Goal: Transaction & Acquisition: Book appointment/travel/reservation

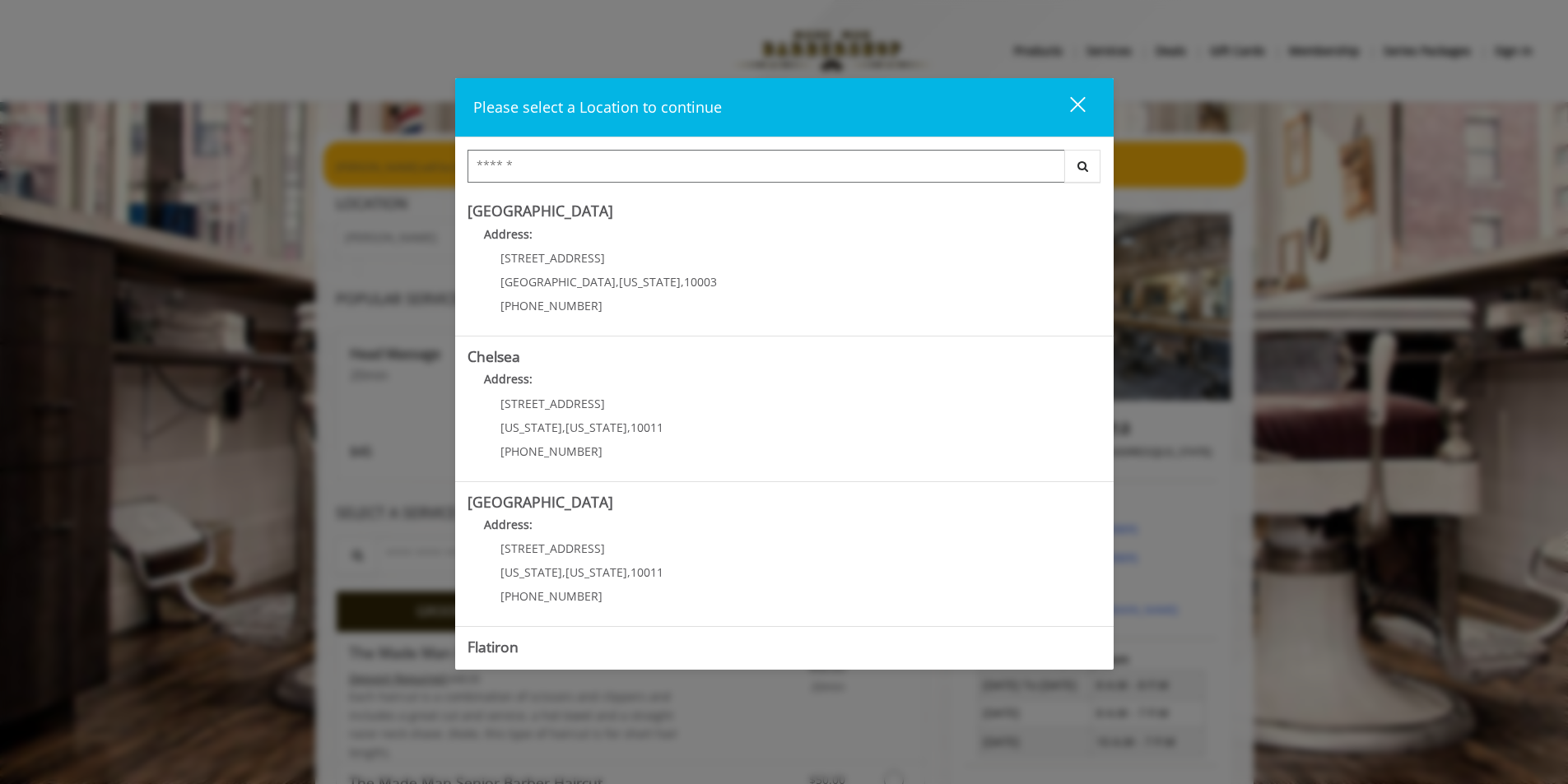
scroll to position [256, 0]
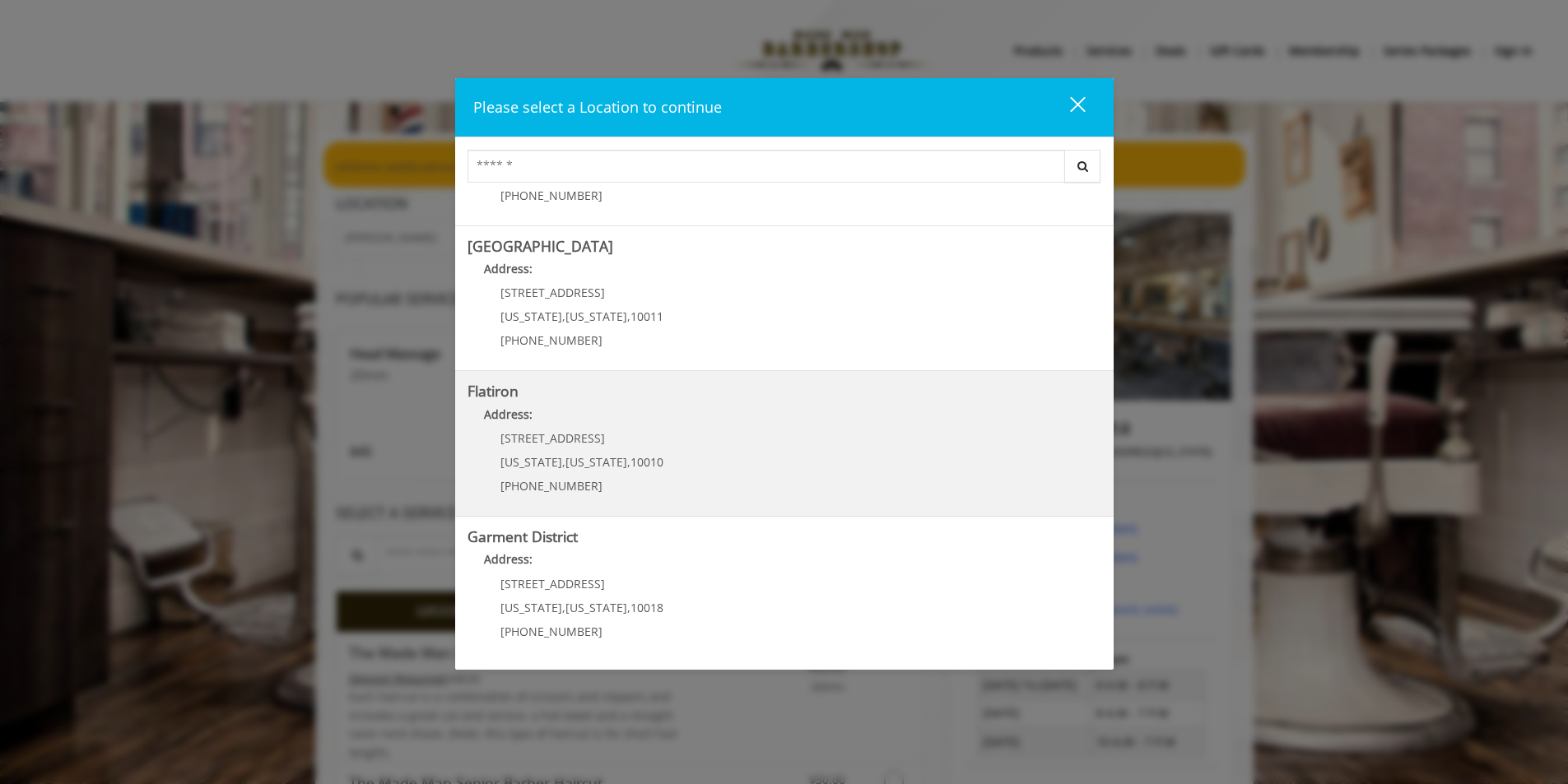
drag, startPoint x: 0, startPoint y: 0, endPoint x: 787, endPoint y: 474, distance: 918.7
click at [787, 474] on "Flatiron Address: [STREET_ADDRESS][US_STATE][US_STATE] (917) 475-1765" at bounding box center [784, 443] width 634 height 120
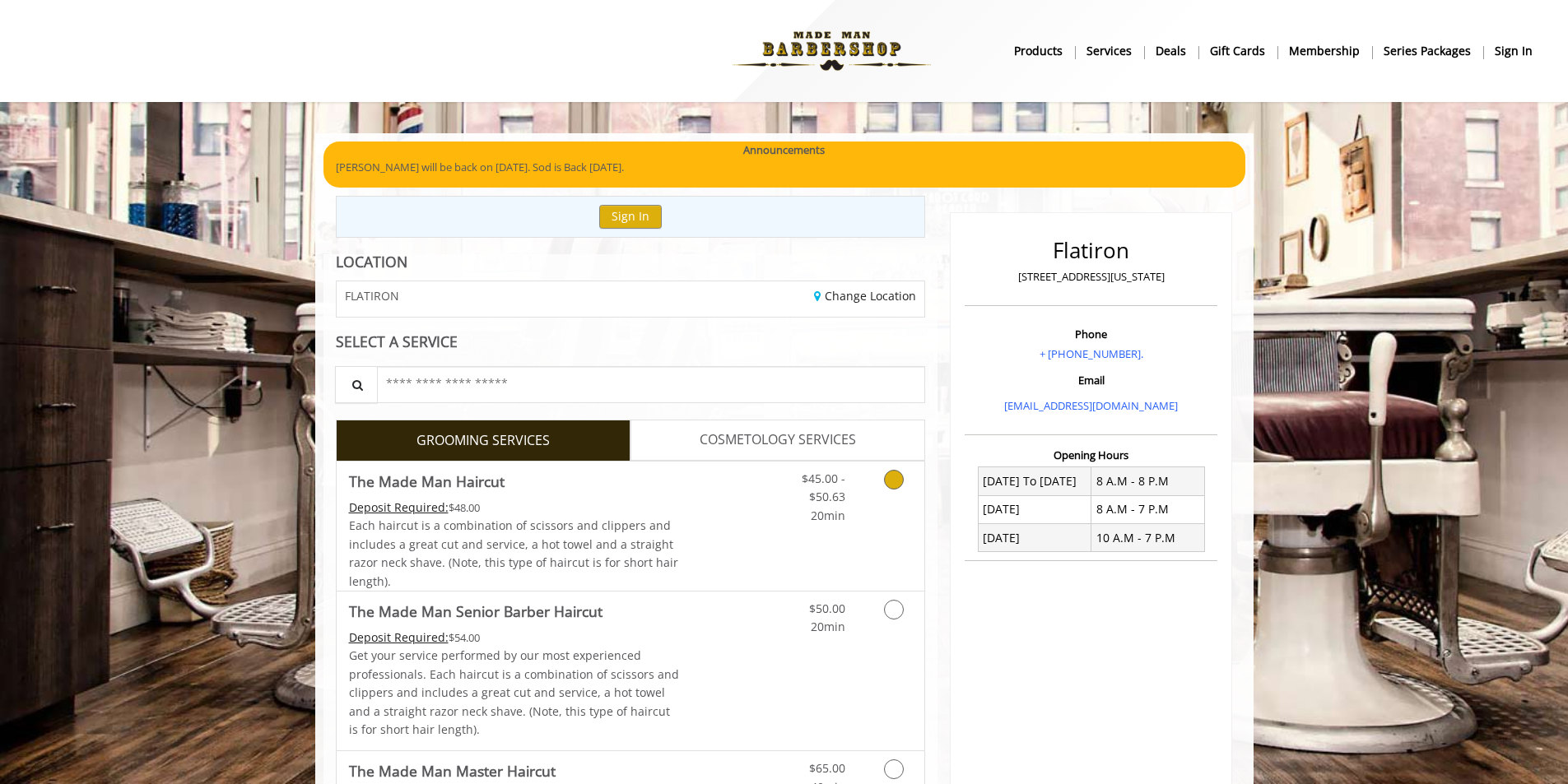
click at [781, 488] on link "$45.00 - $50.63 20min" at bounding box center [811, 492] width 68 height 63
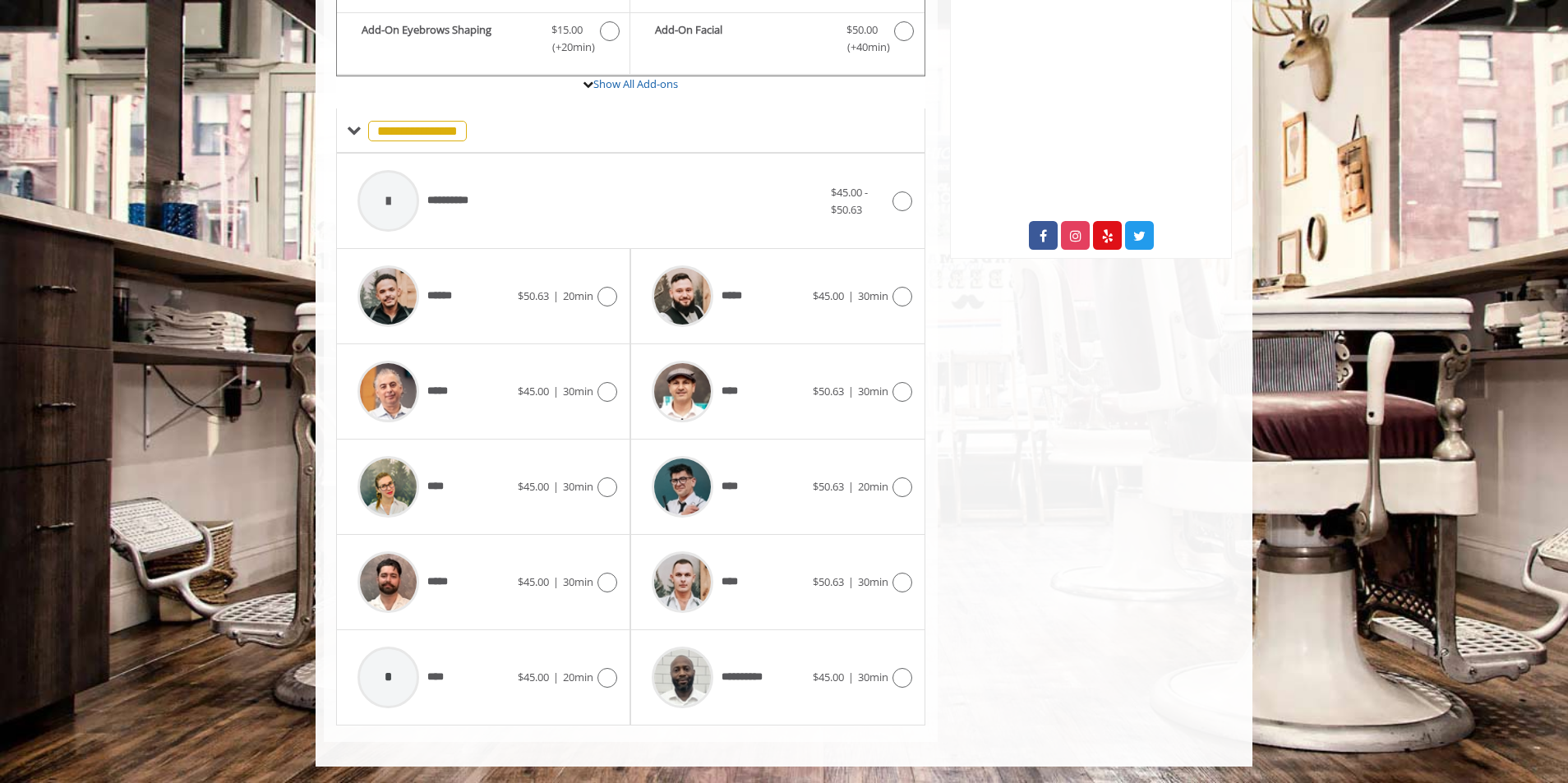
scroll to position [161, 0]
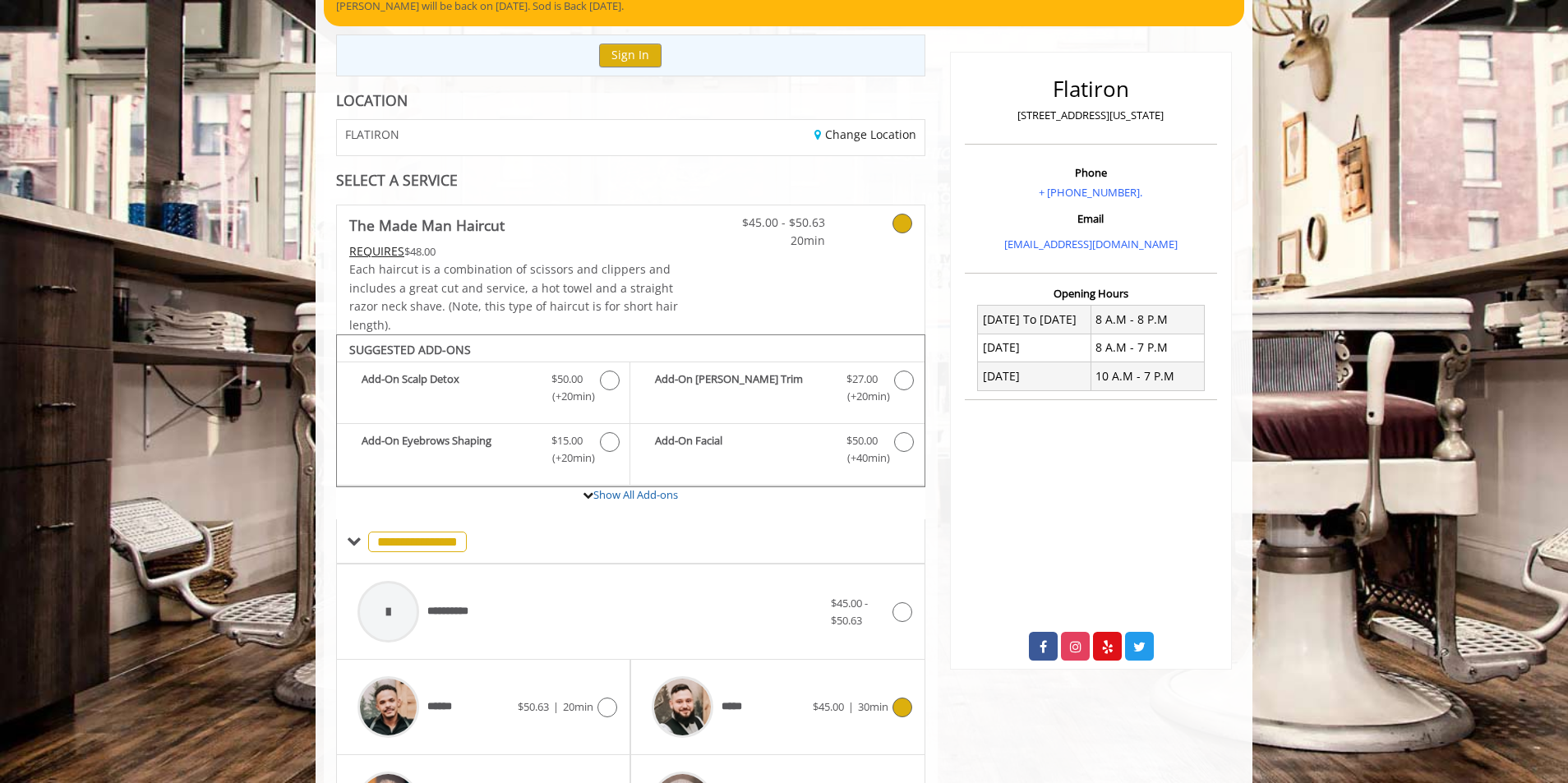
click at [889, 698] on div at bounding box center [900, 707] width 24 height 20
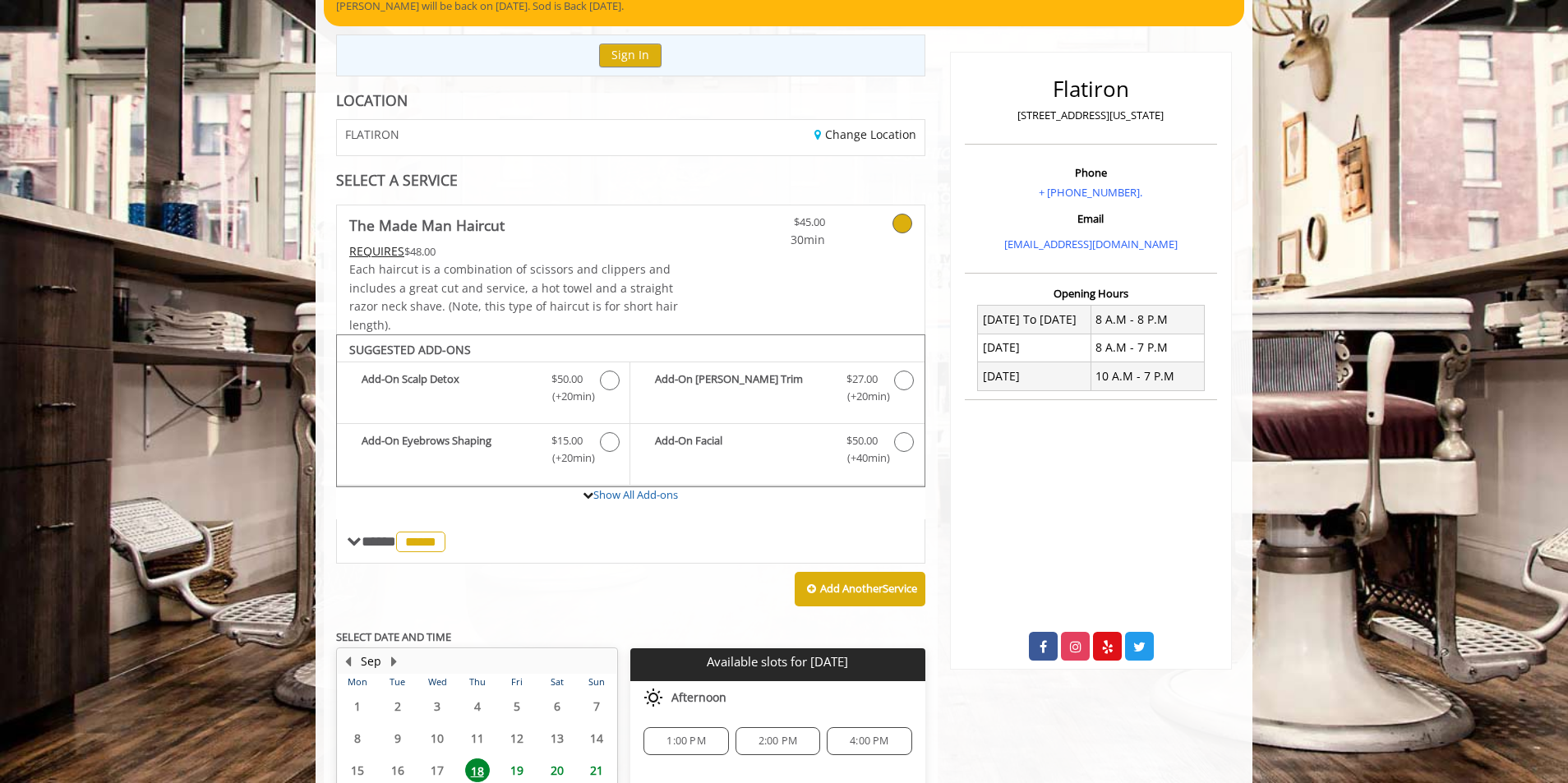
scroll to position [364, 0]
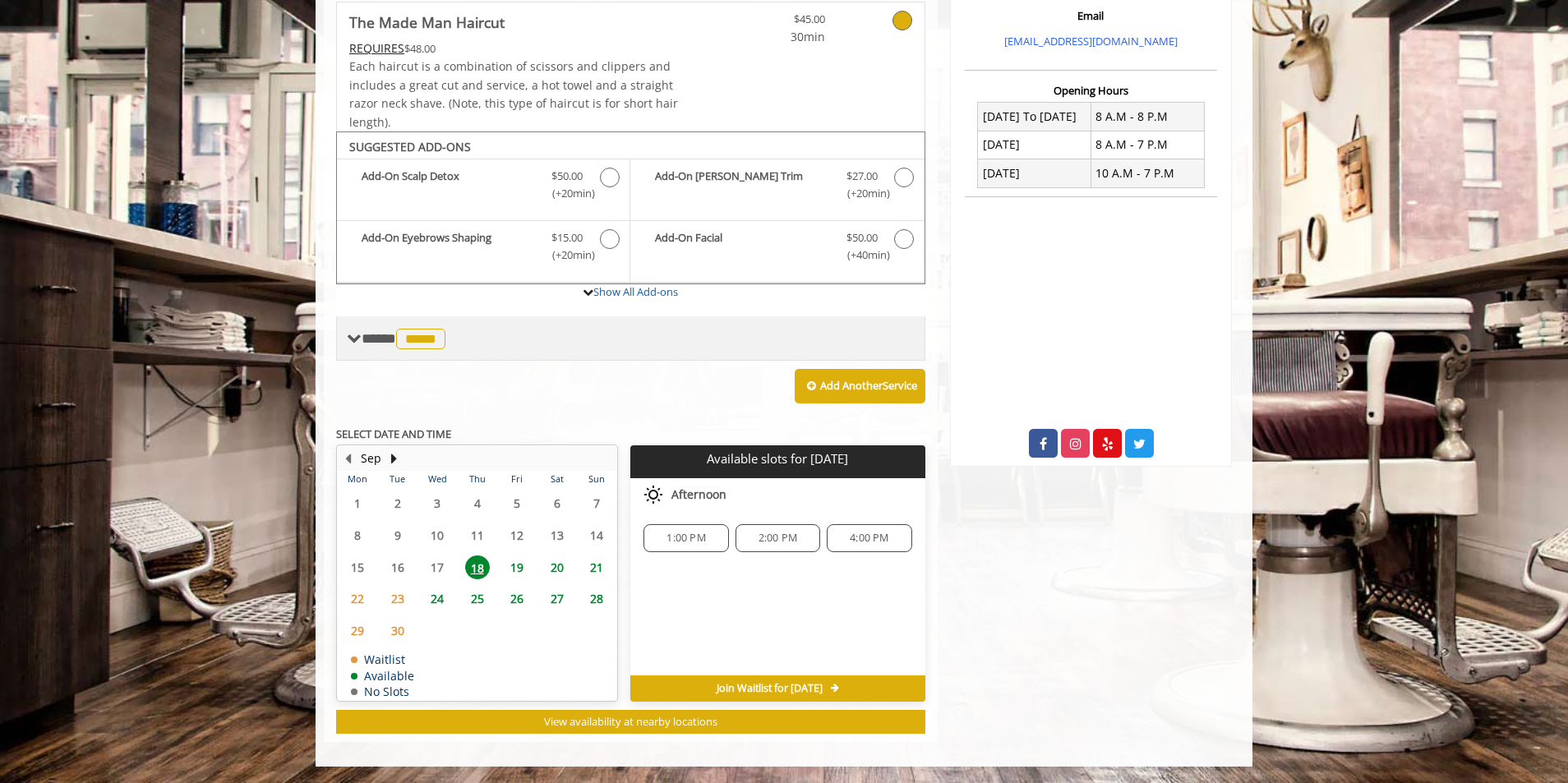
click at [410, 345] on span "*****" at bounding box center [420, 339] width 49 height 21
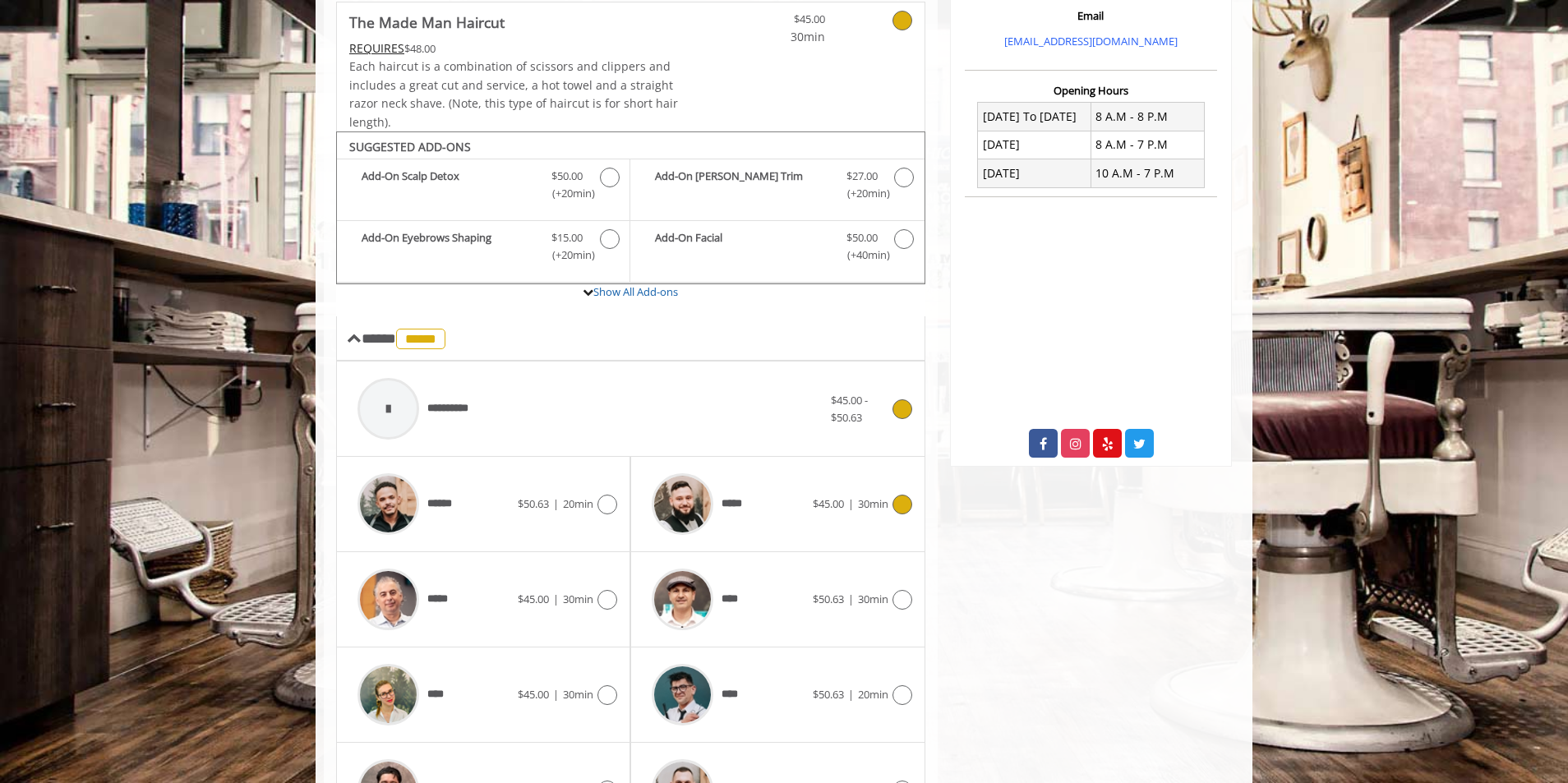
scroll to position [775, 0]
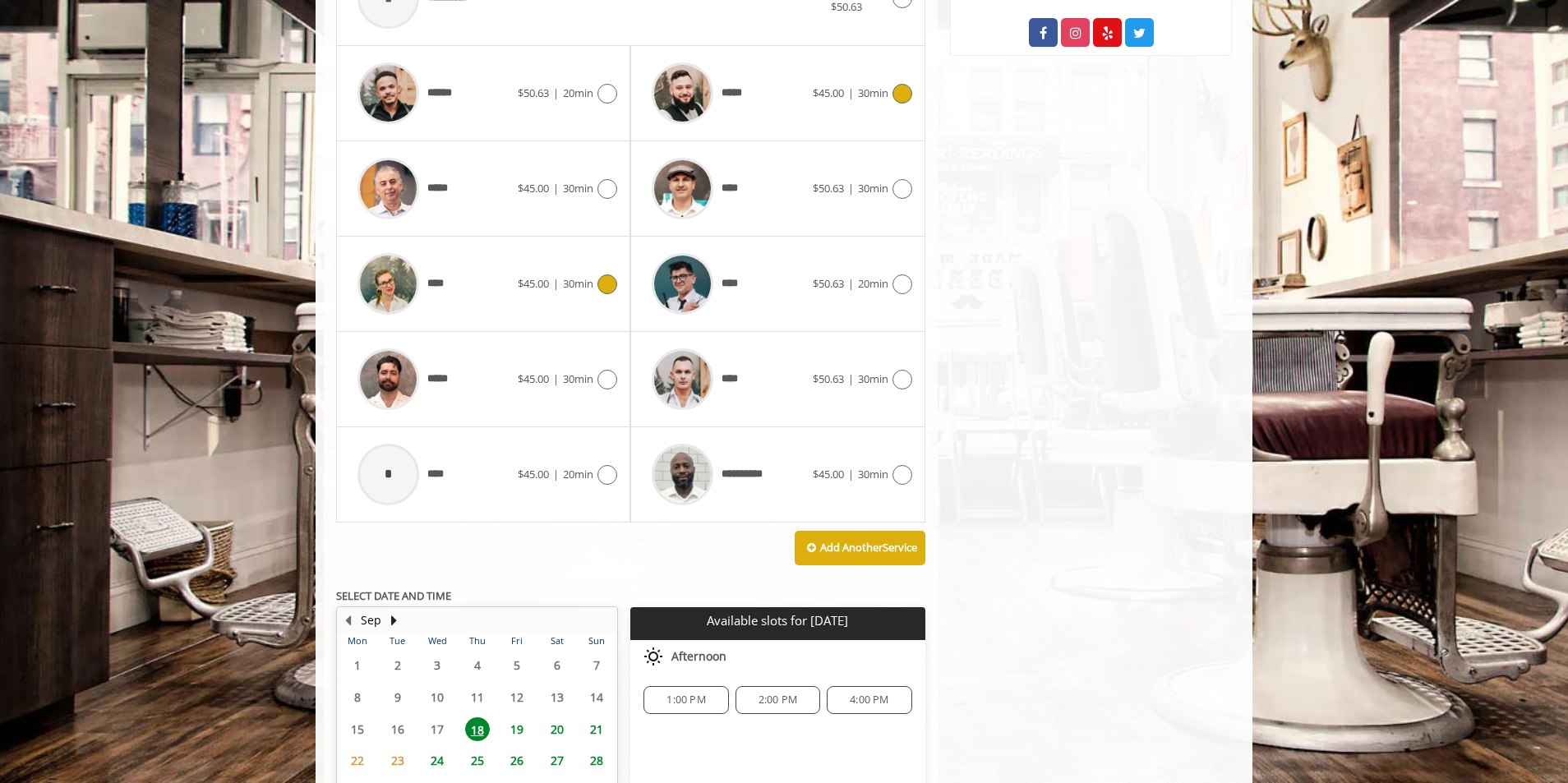
click at [571, 291] on span "30min" at bounding box center [578, 283] width 30 height 15
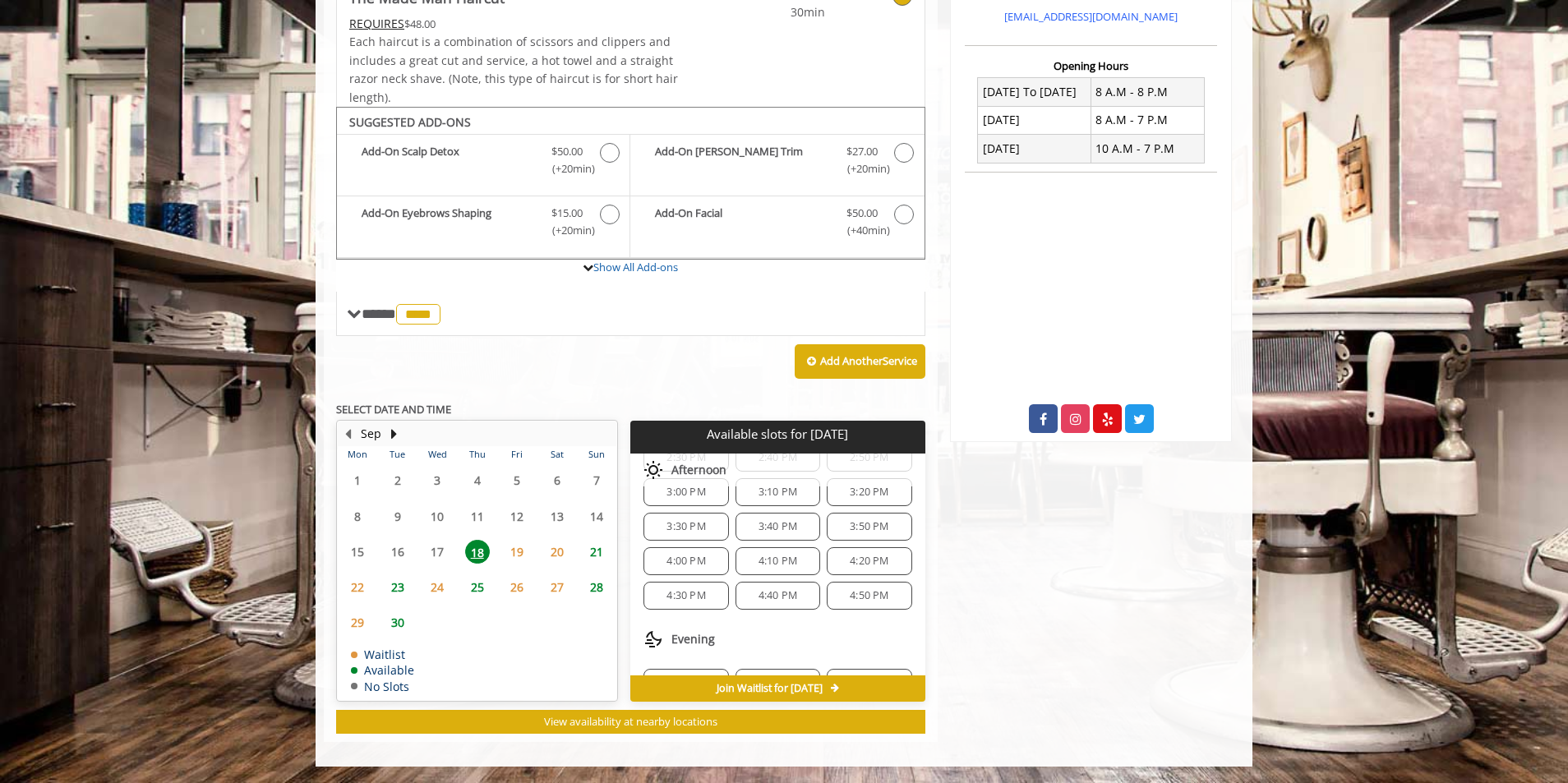
scroll to position [161, 0]
click at [862, 555] on span "4:20 PM" at bounding box center [869, 559] width 39 height 13
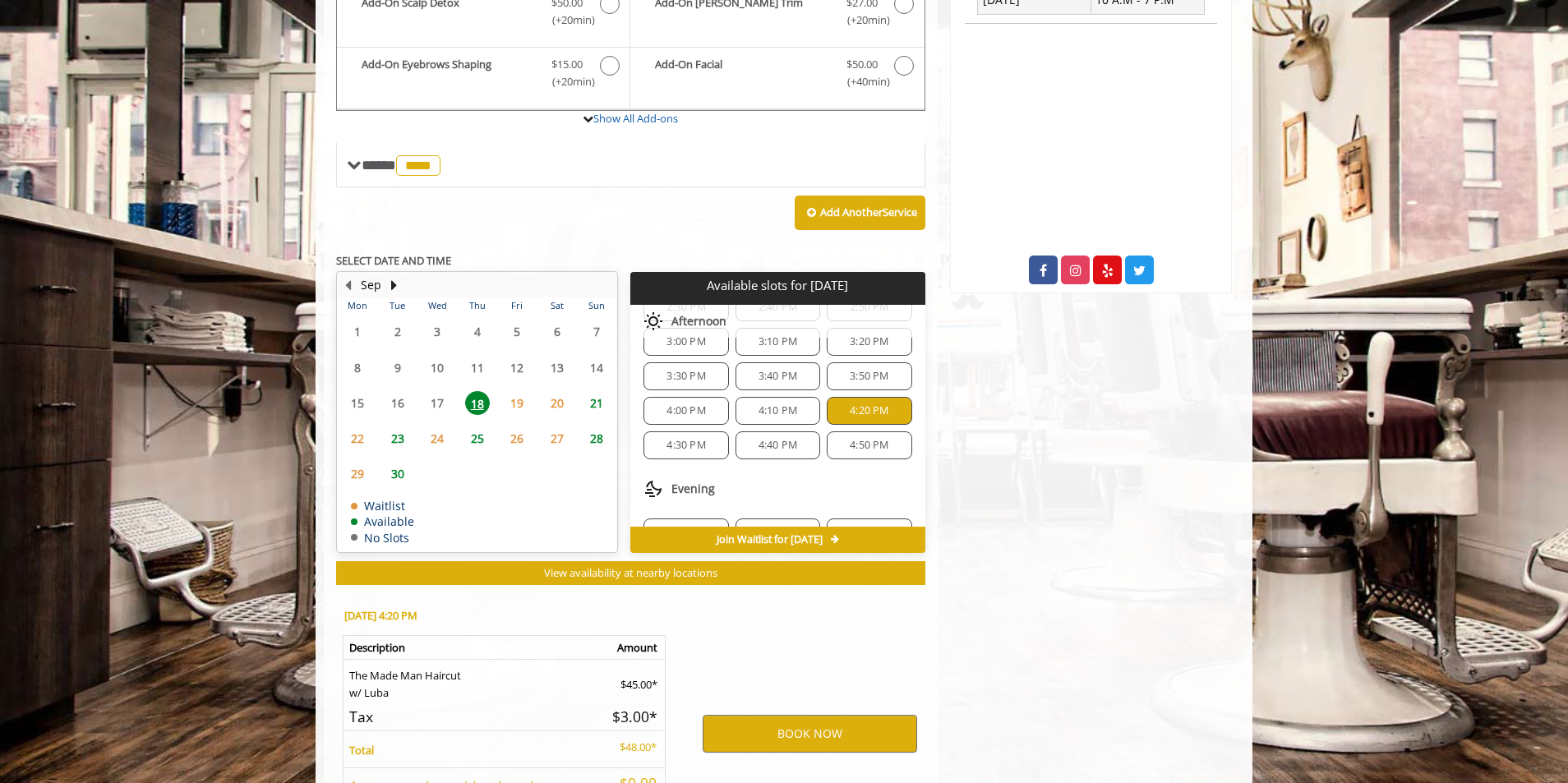
scroll to position [686, 0]
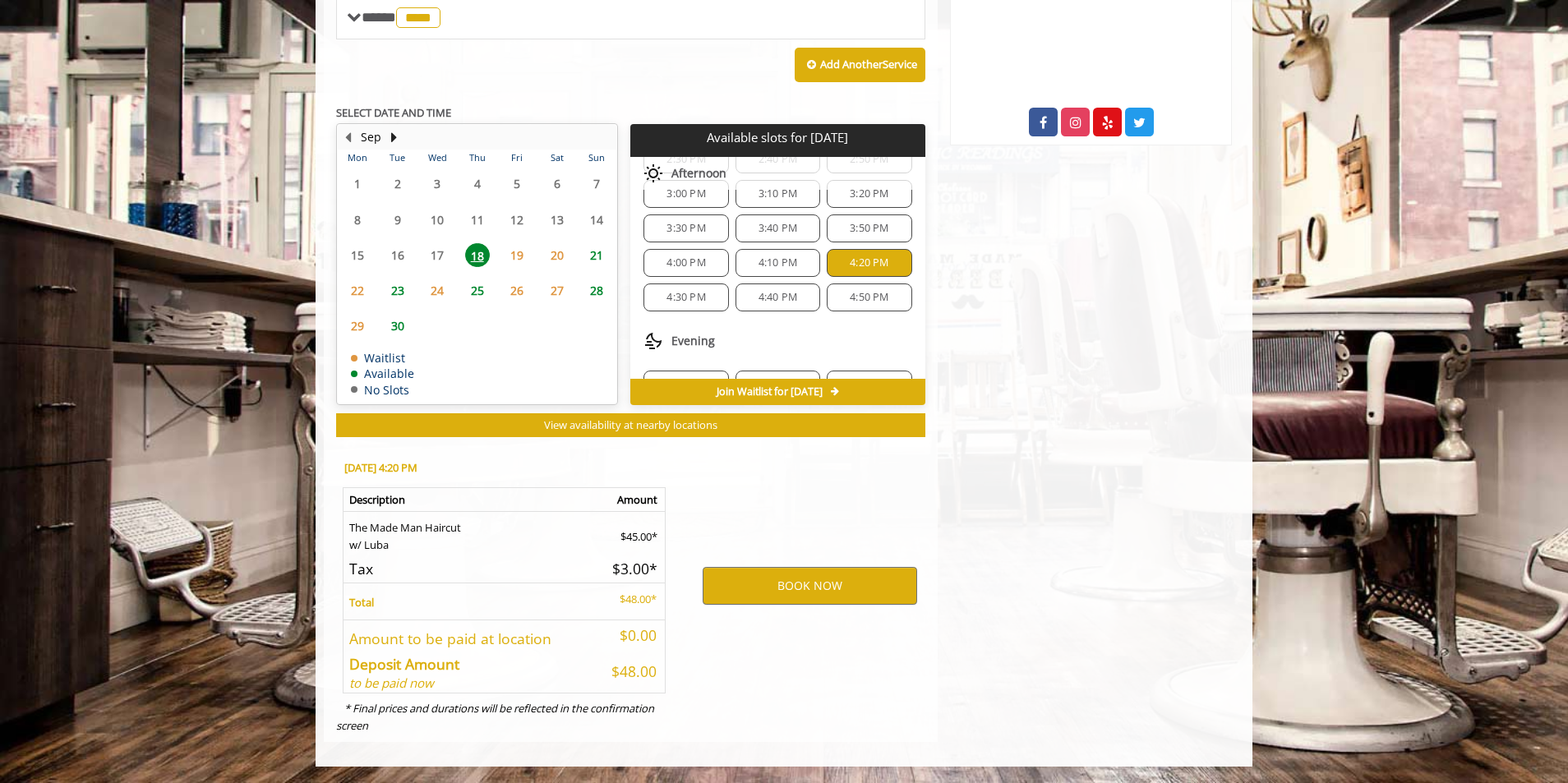
click at [485, 253] on span "18" at bounding box center [477, 255] width 25 height 24
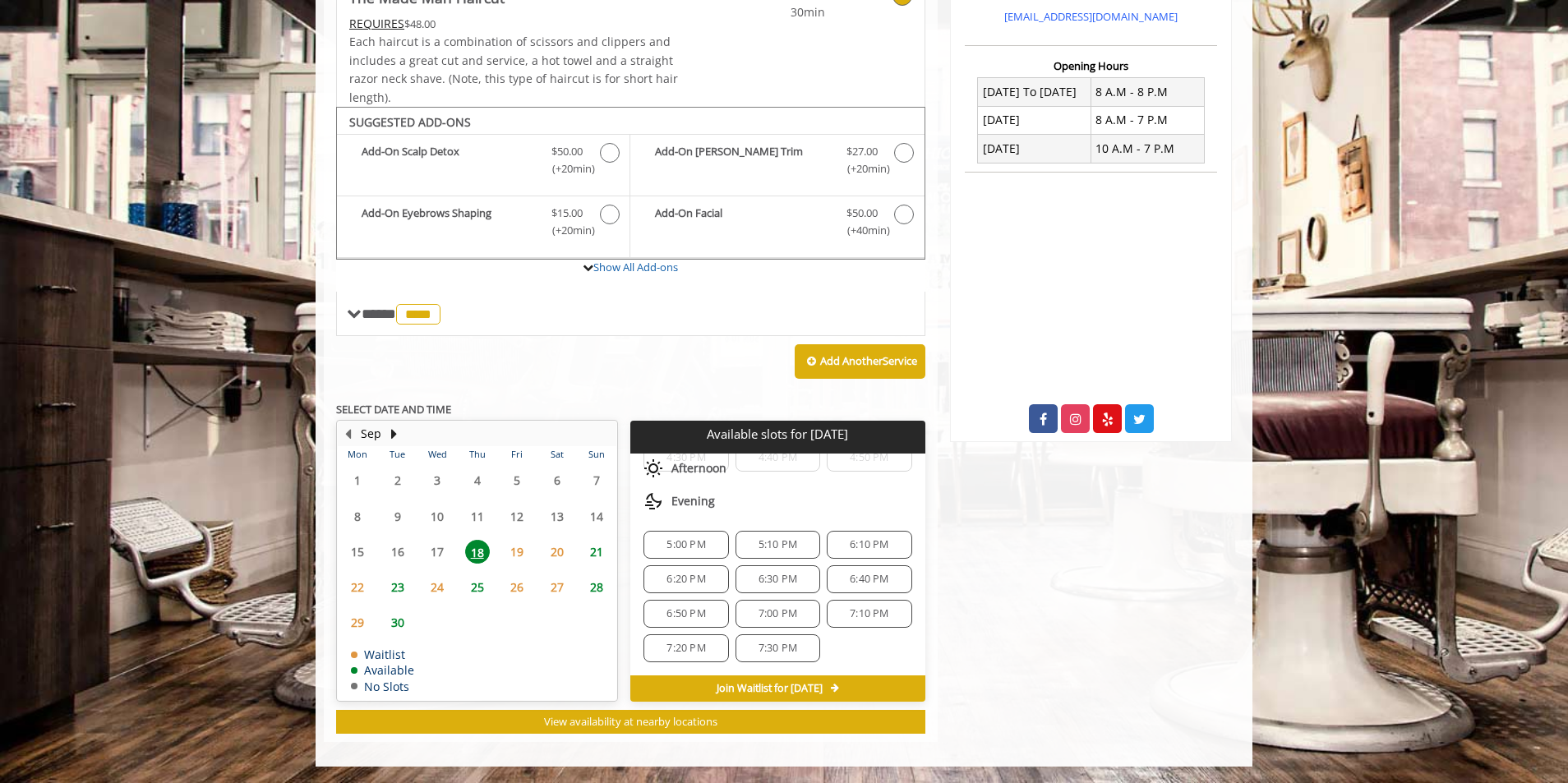
scroll to position [0, 0]
click at [634, 338] on div "Add Another Service" at bounding box center [631, 361] width 589 height 51
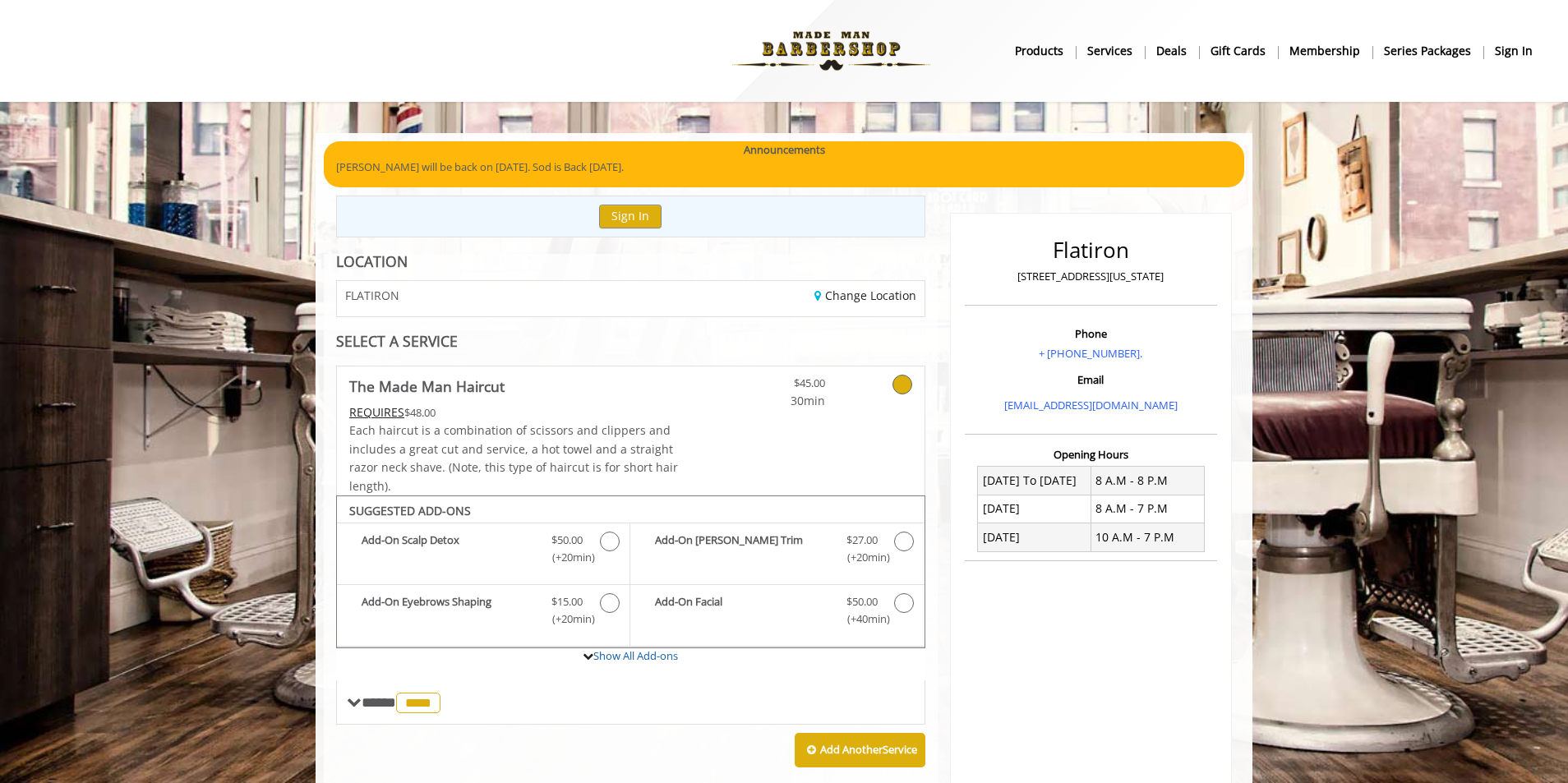
scroll to position [388, 0]
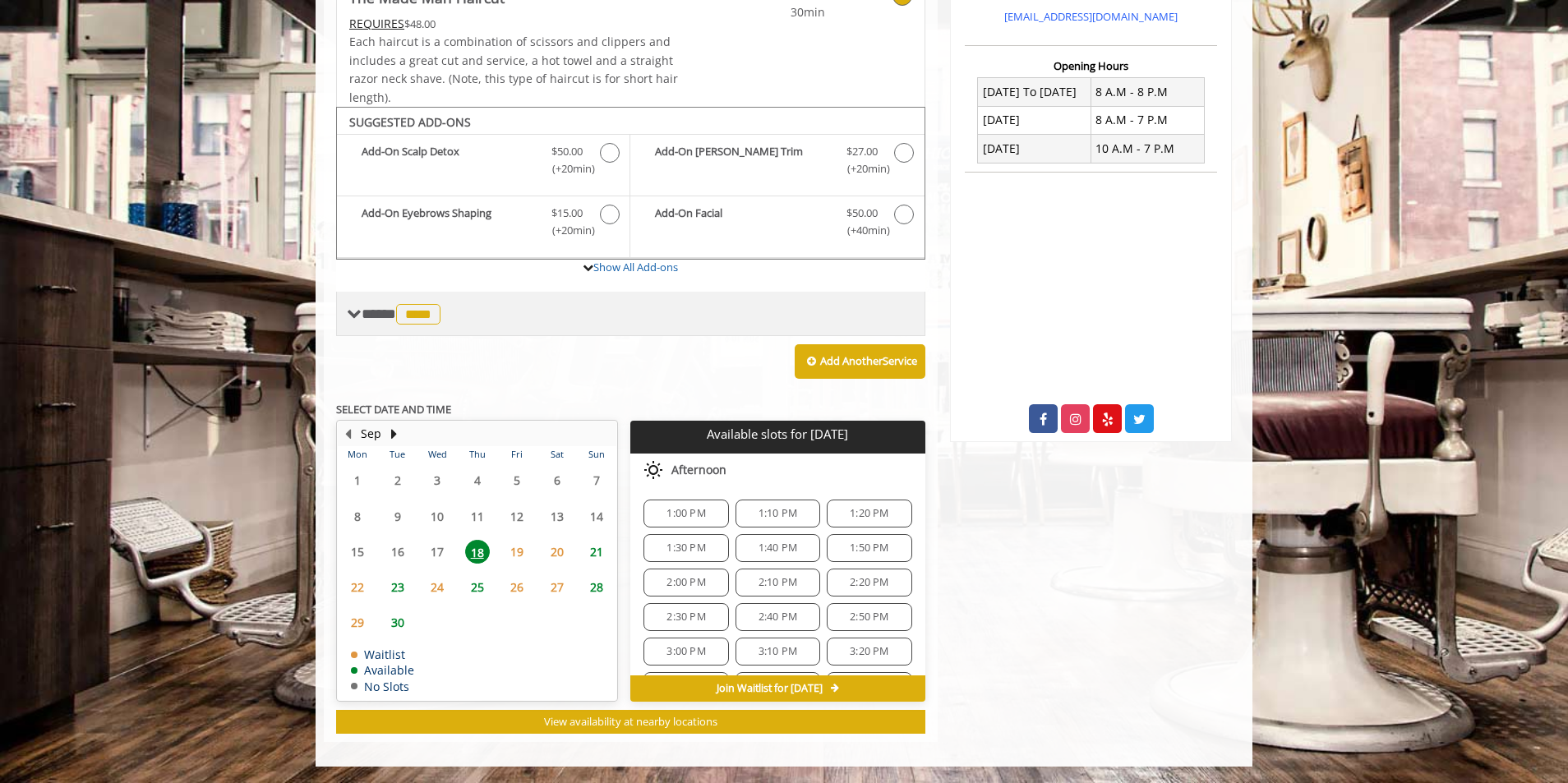
click at [383, 307] on span "**** **** ********" at bounding box center [403, 314] width 83 height 15
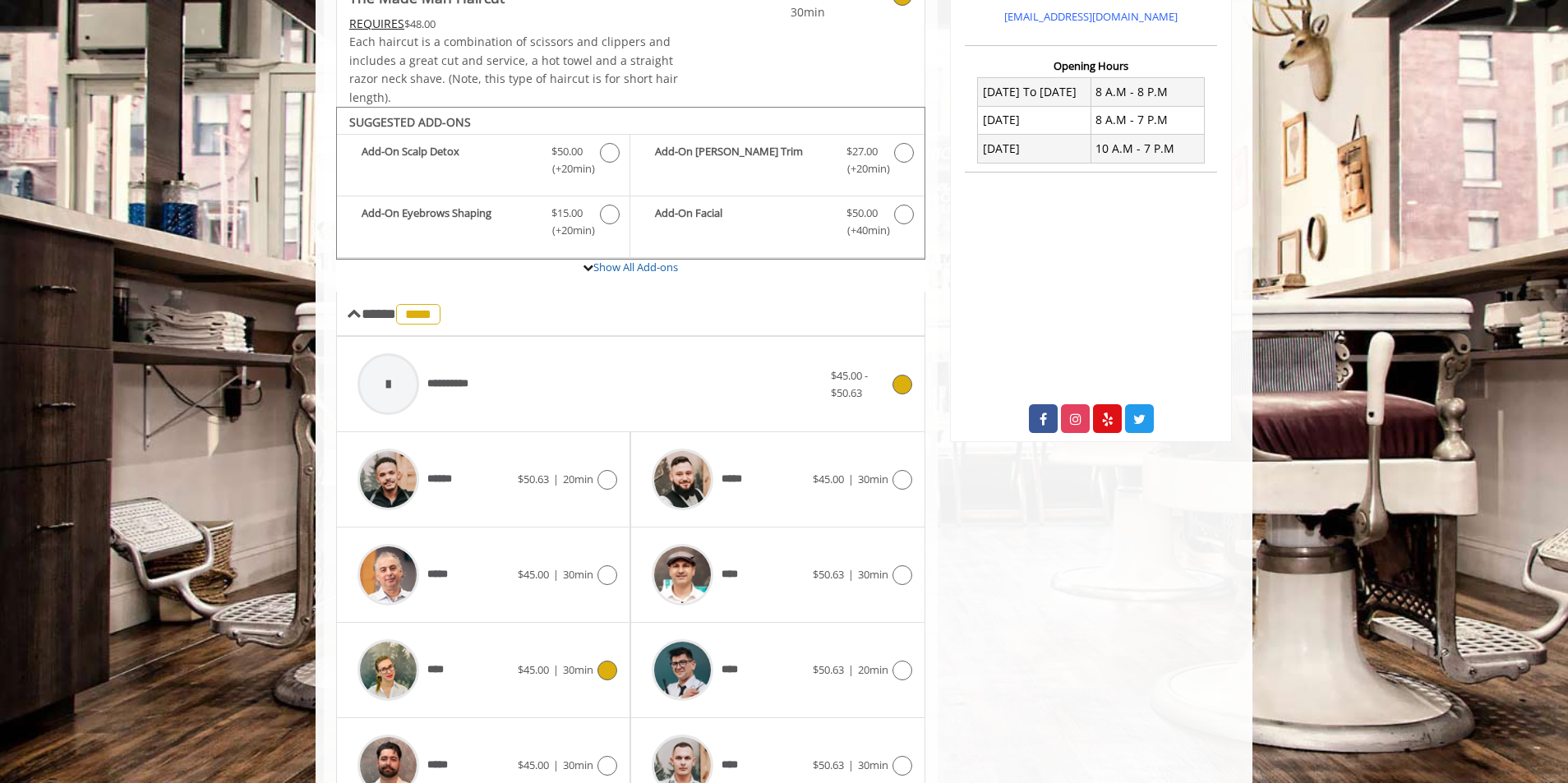
click at [691, 360] on div "**********" at bounding box center [590, 384] width 482 height 78
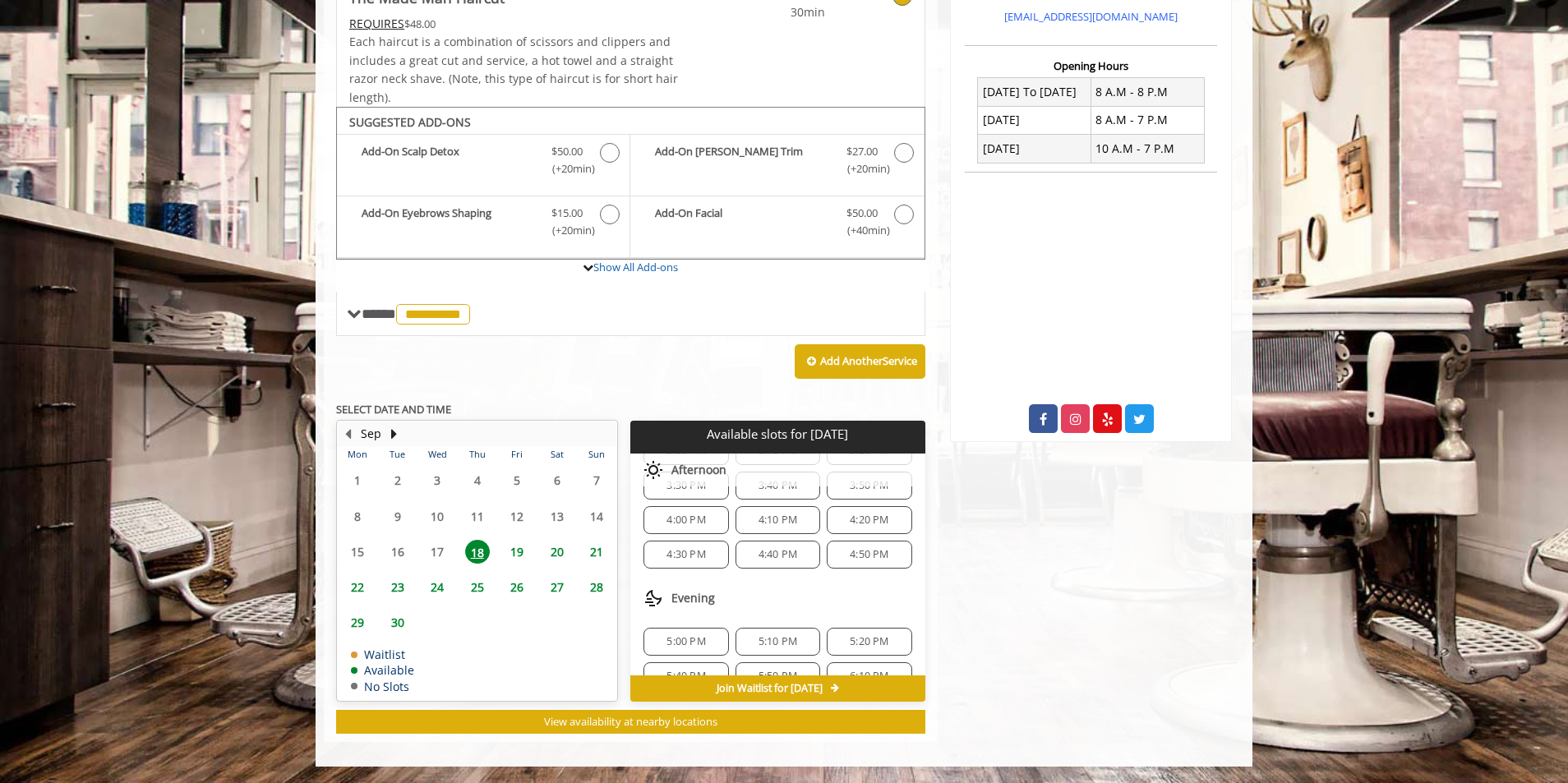
scroll to position [174, 0]
click at [879, 542] on span "4:20 PM" at bounding box center [869, 546] width 39 height 13
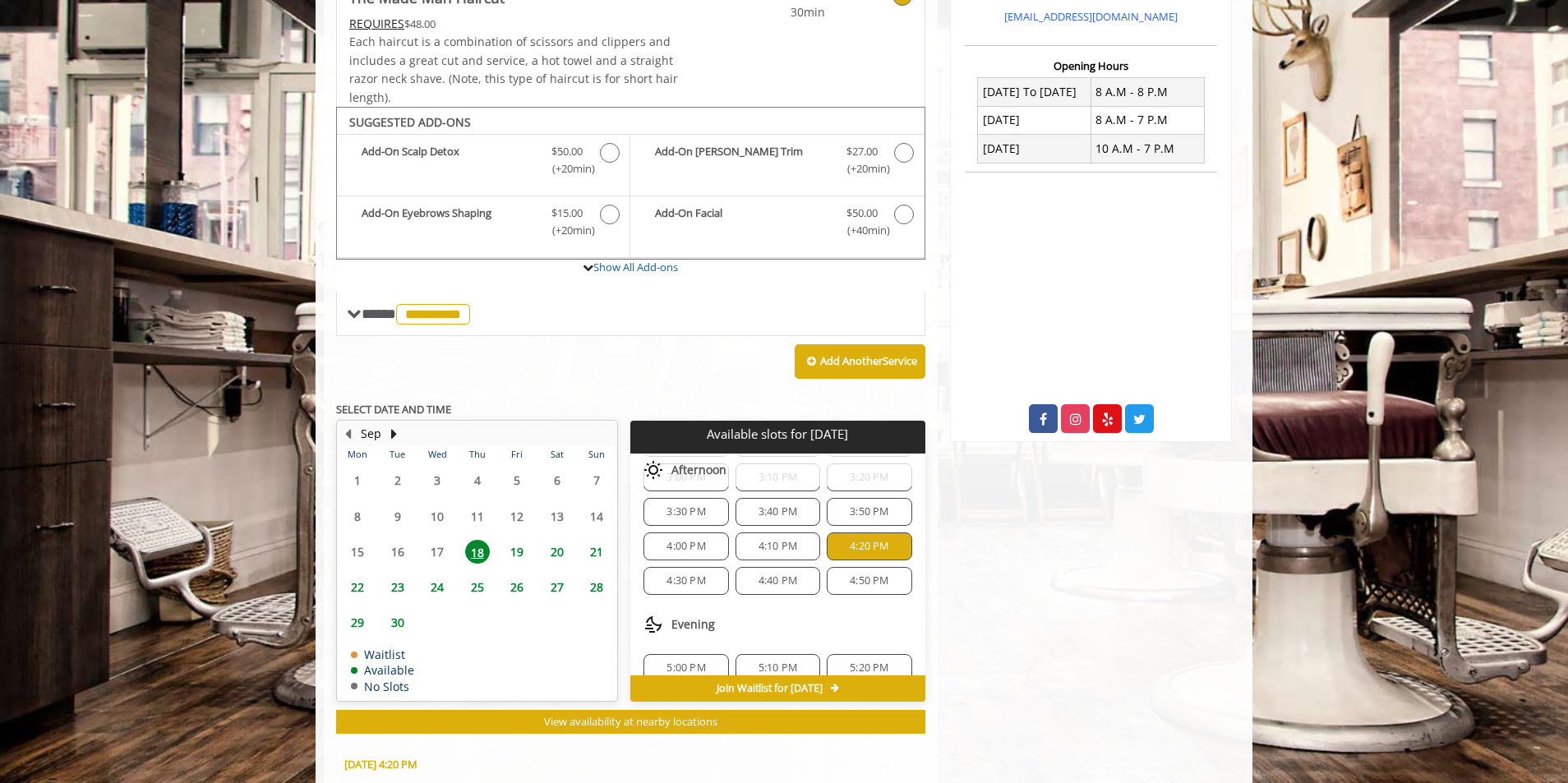
scroll to position [686, 0]
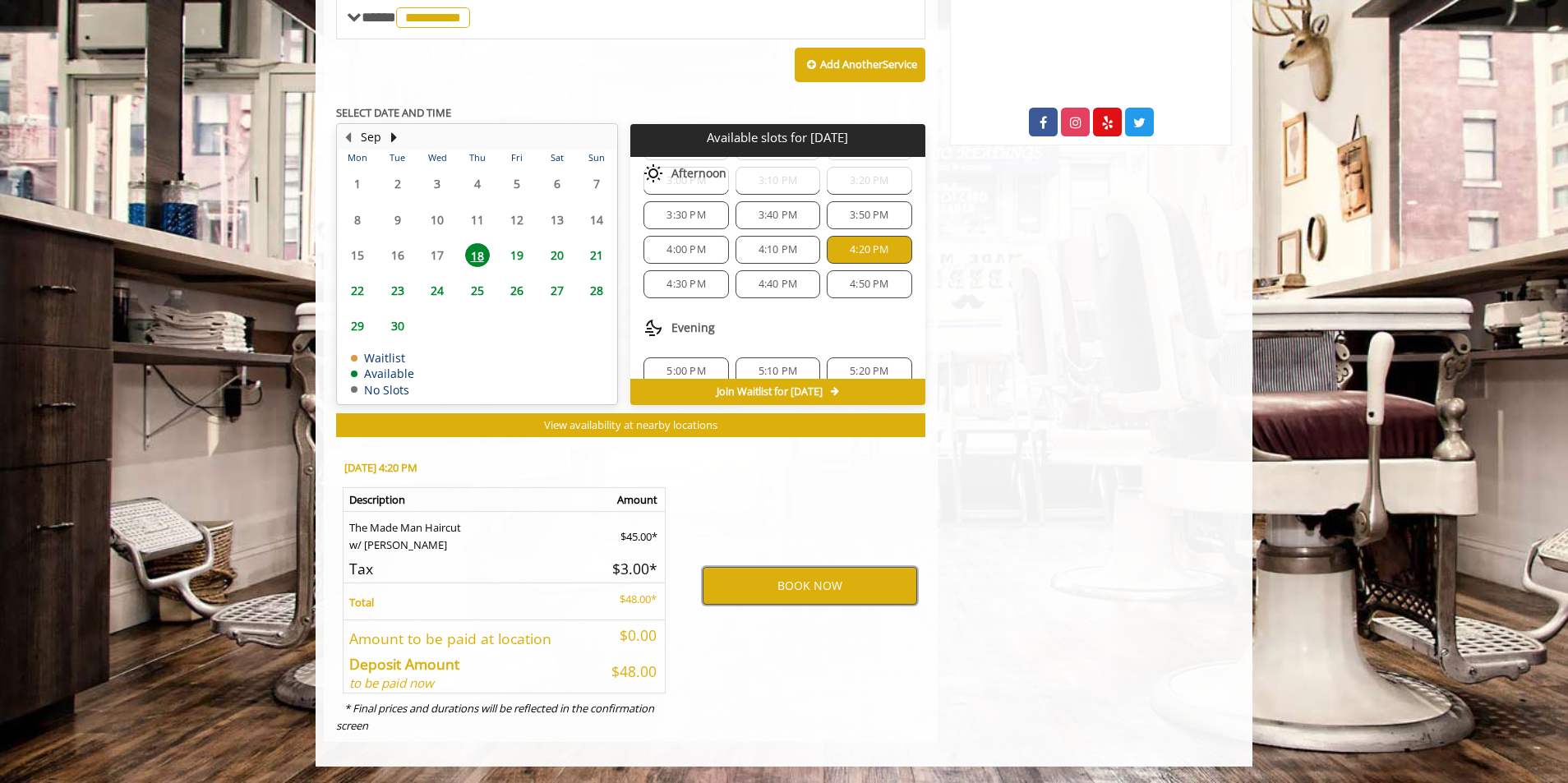
click at [781, 586] on button "BOOK NOW" at bounding box center [810, 586] width 215 height 38
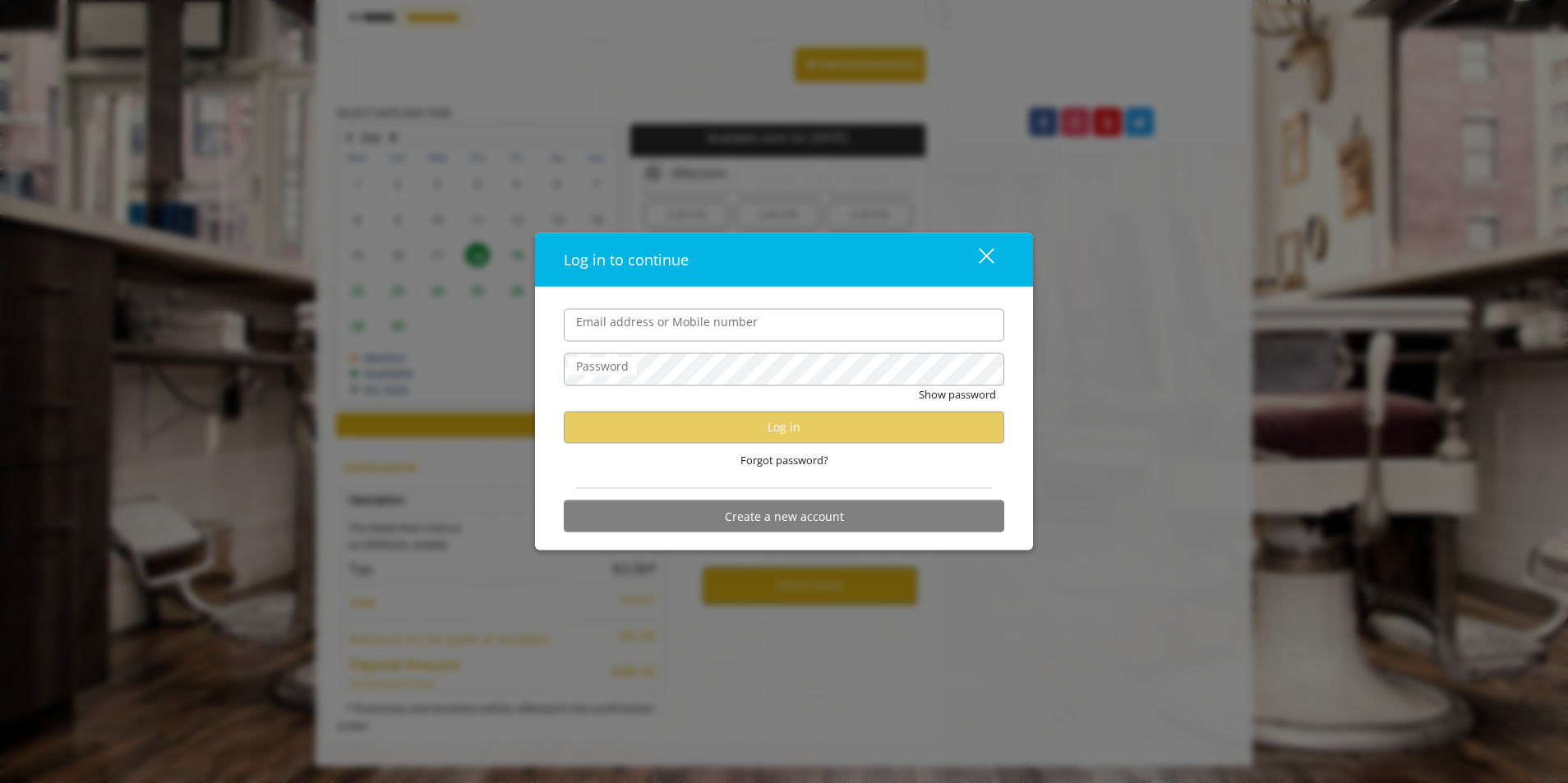
click at [780, 334] on input "Email address or Mobile number" at bounding box center [784, 325] width 440 height 33
type input "**********"
click at [990, 262] on div "close" at bounding box center [976, 259] width 33 height 25
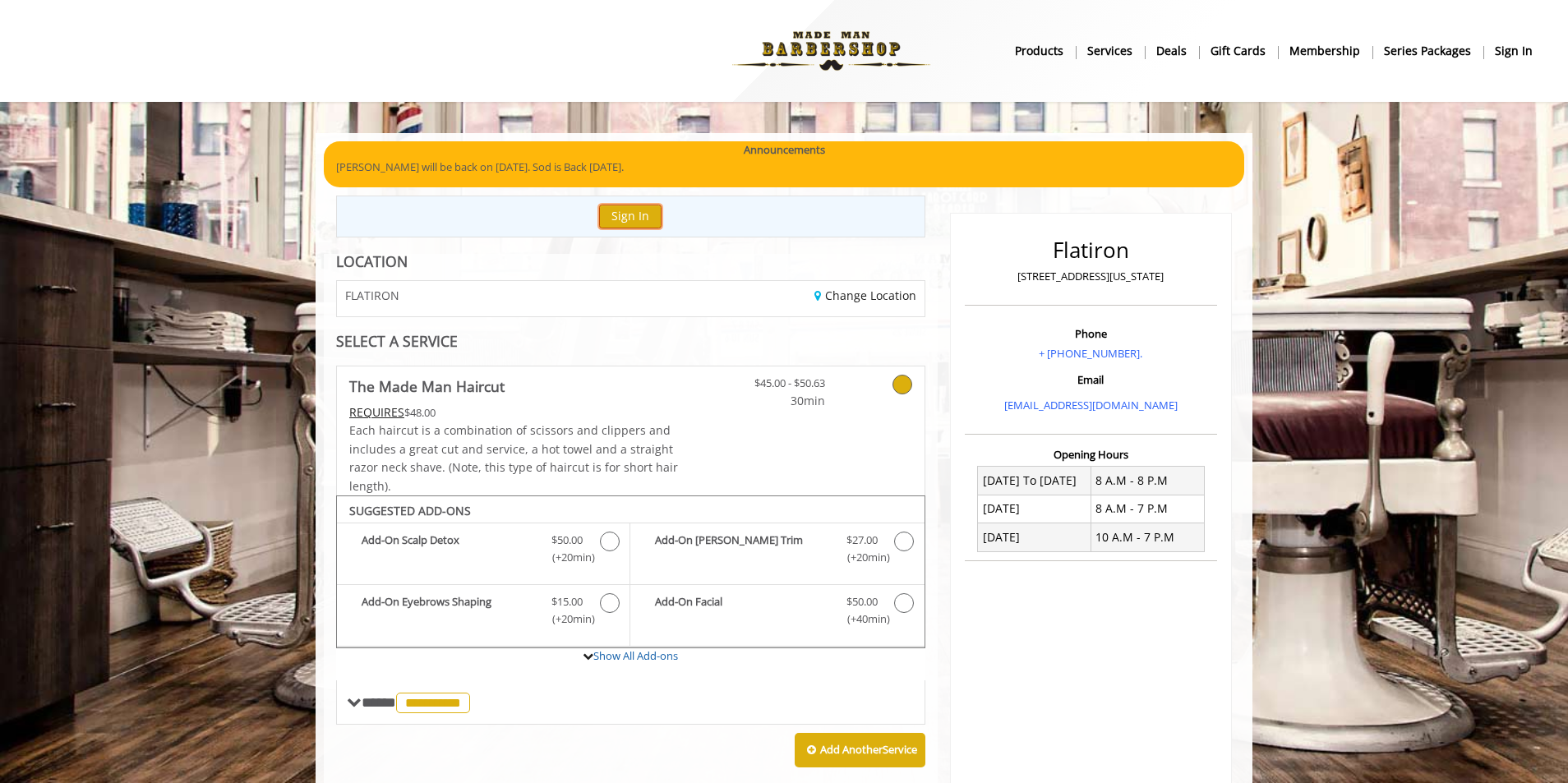
click at [623, 221] on button "Sign In" at bounding box center [631, 217] width 63 height 24
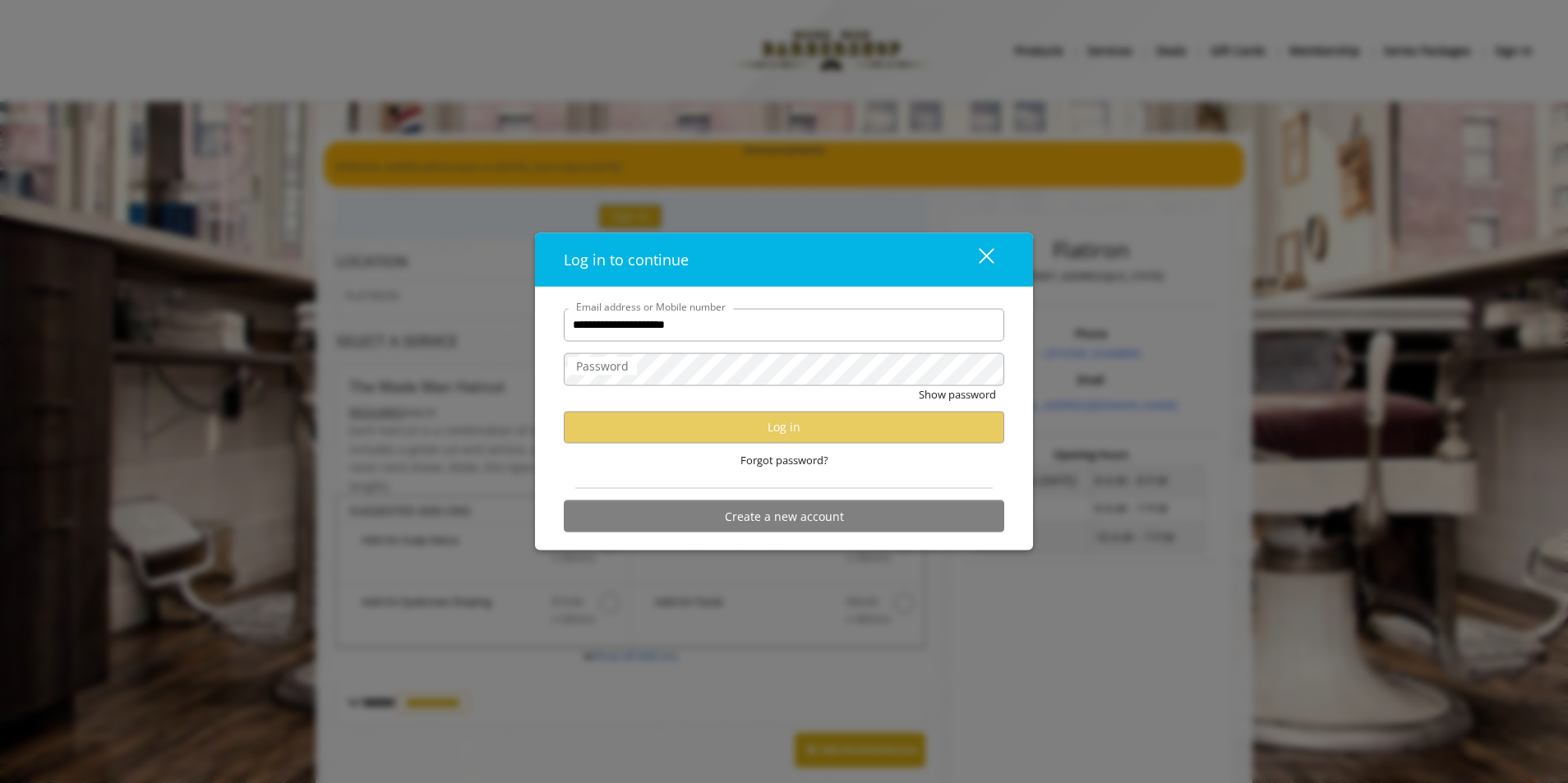
click at [1001, 262] on button "close" at bounding box center [976, 258] width 56 height 34
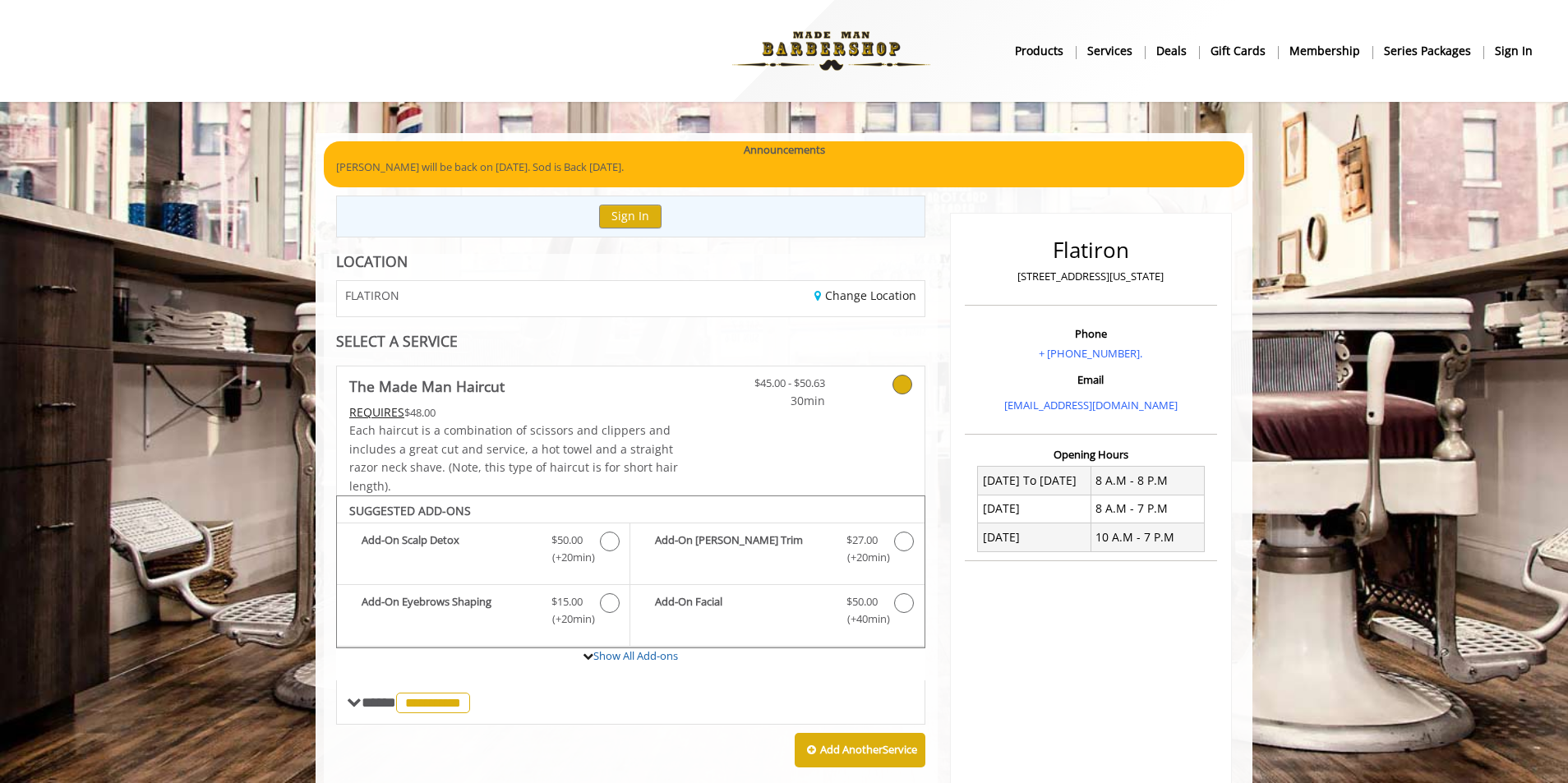
click at [1503, 56] on b "sign in" at bounding box center [1515, 51] width 38 height 18
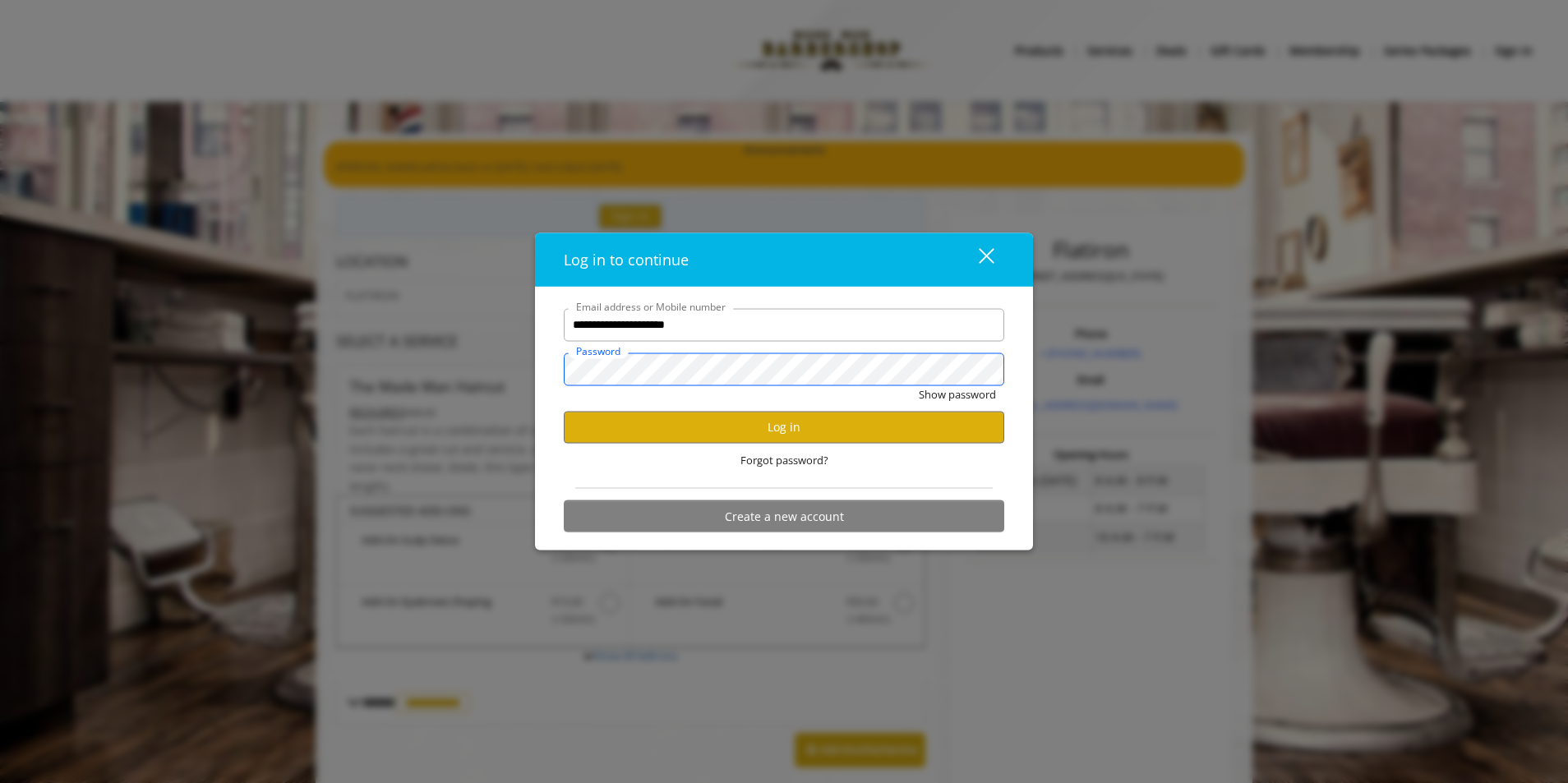
click at [919, 385] on button "Show password" at bounding box center [958, 394] width 78 height 17
click at [887, 430] on button "Log in" at bounding box center [784, 426] width 440 height 32
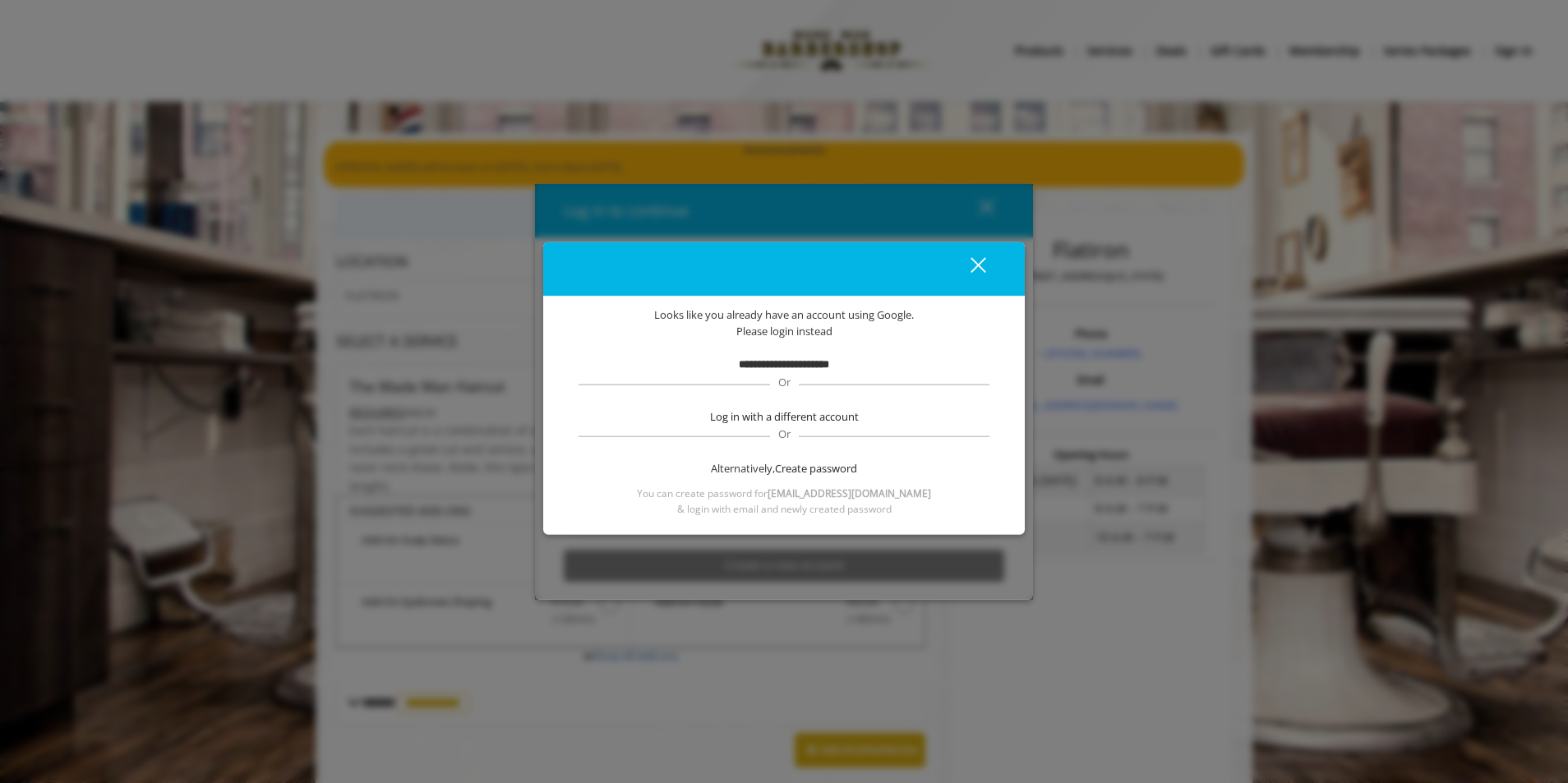
click at [782, 367] on b "**********" at bounding box center [784, 364] width 90 height 10
click at [797, 374] on div "Or" at bounding box center [784, 379] width 411 height 11
click at [796, 367] on b "**********" at bounding box center [784, 364] width 90 height 10
drag, startPoint x: 993, startPoint y: 266, endPoint x: 981, endPoint y: 266, distance: 12.0
click at [992, 266] on button "close" at bounding box center [968, 268] width 56 height 34
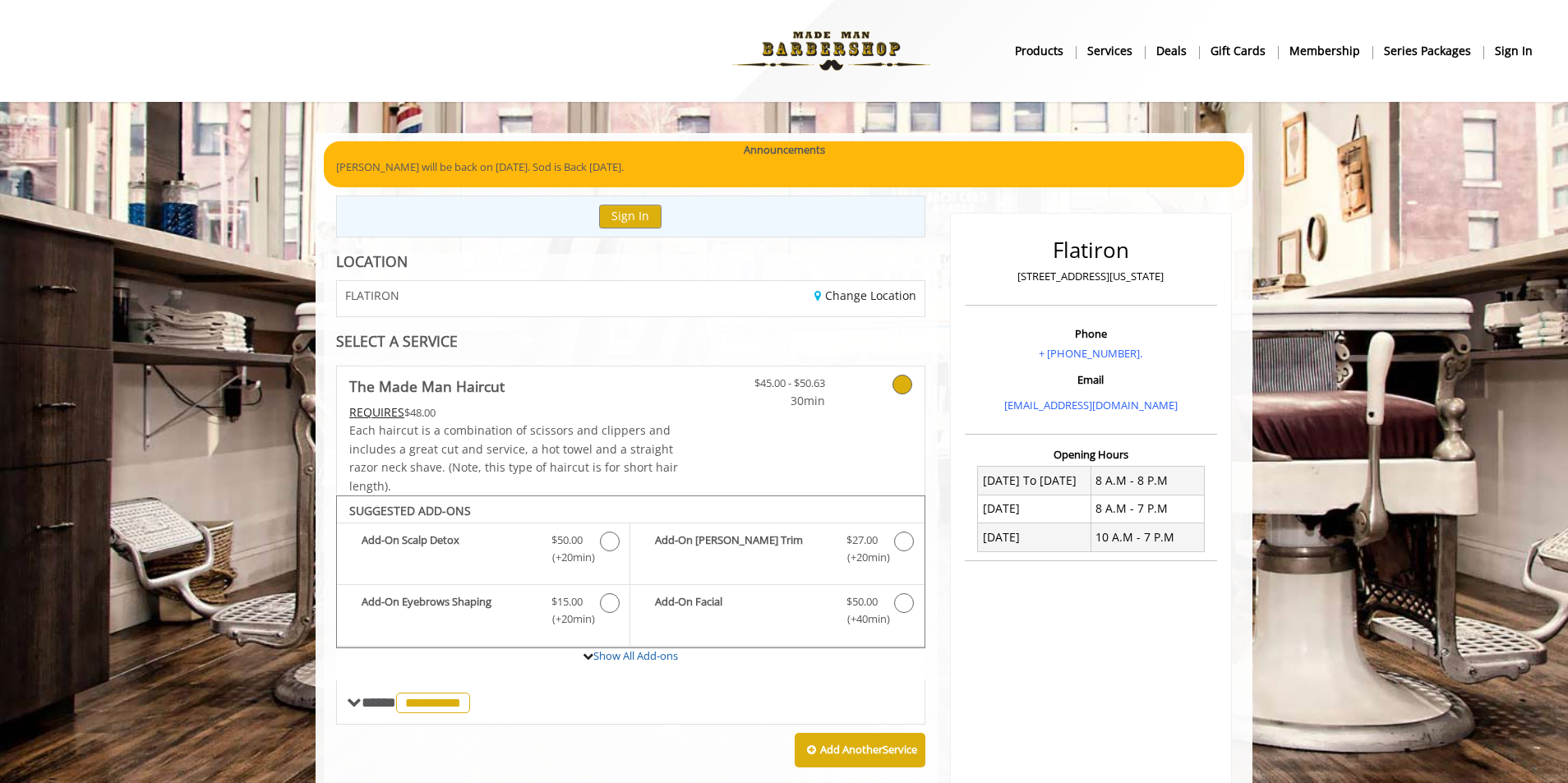
click at [1513, 45] on b "sign in" at bounding box center [1515, 51] width 38 height 18
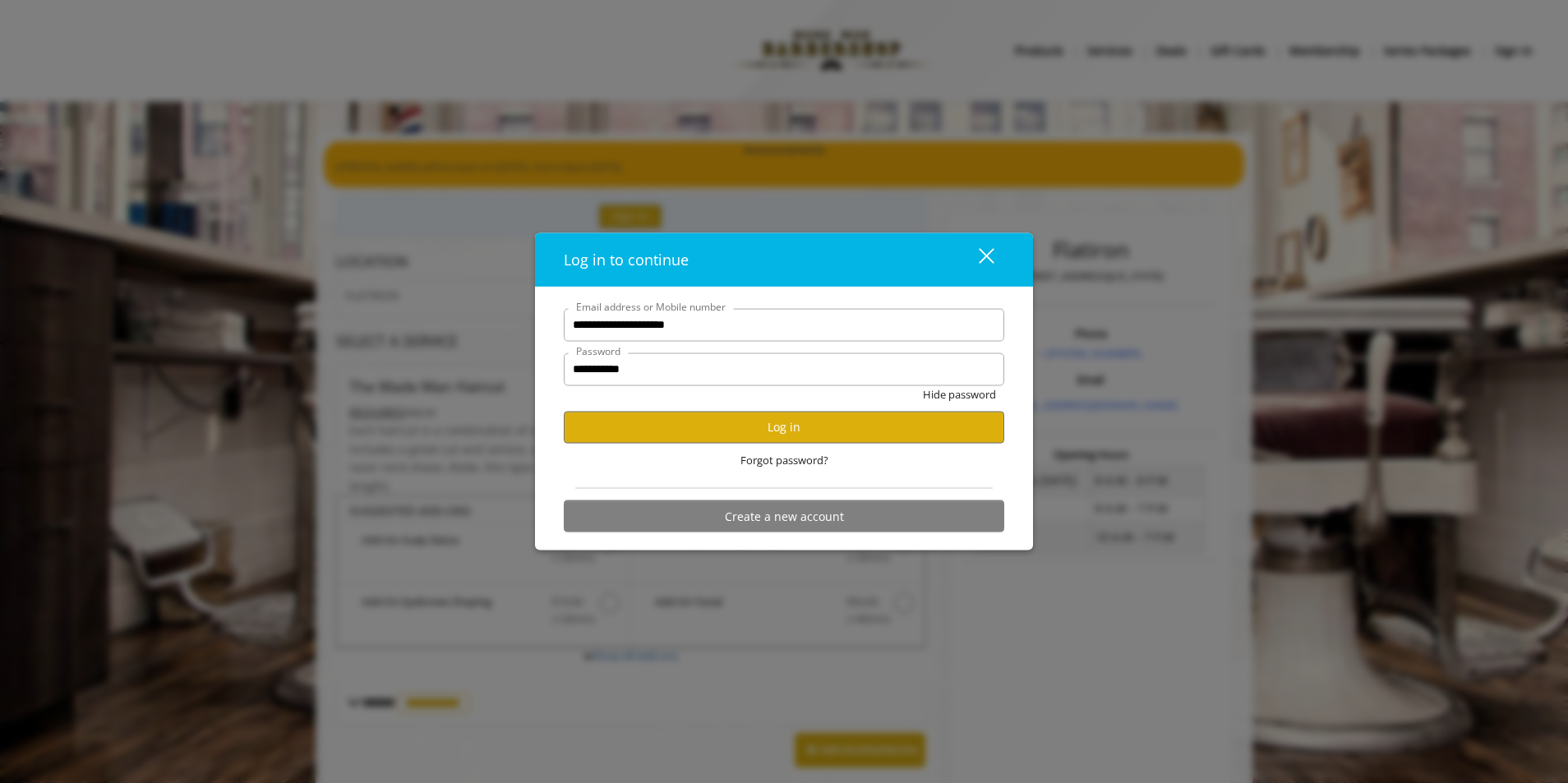
click at [986, 253] on div "close" at bounding box center [976, 259] width 33 height 25
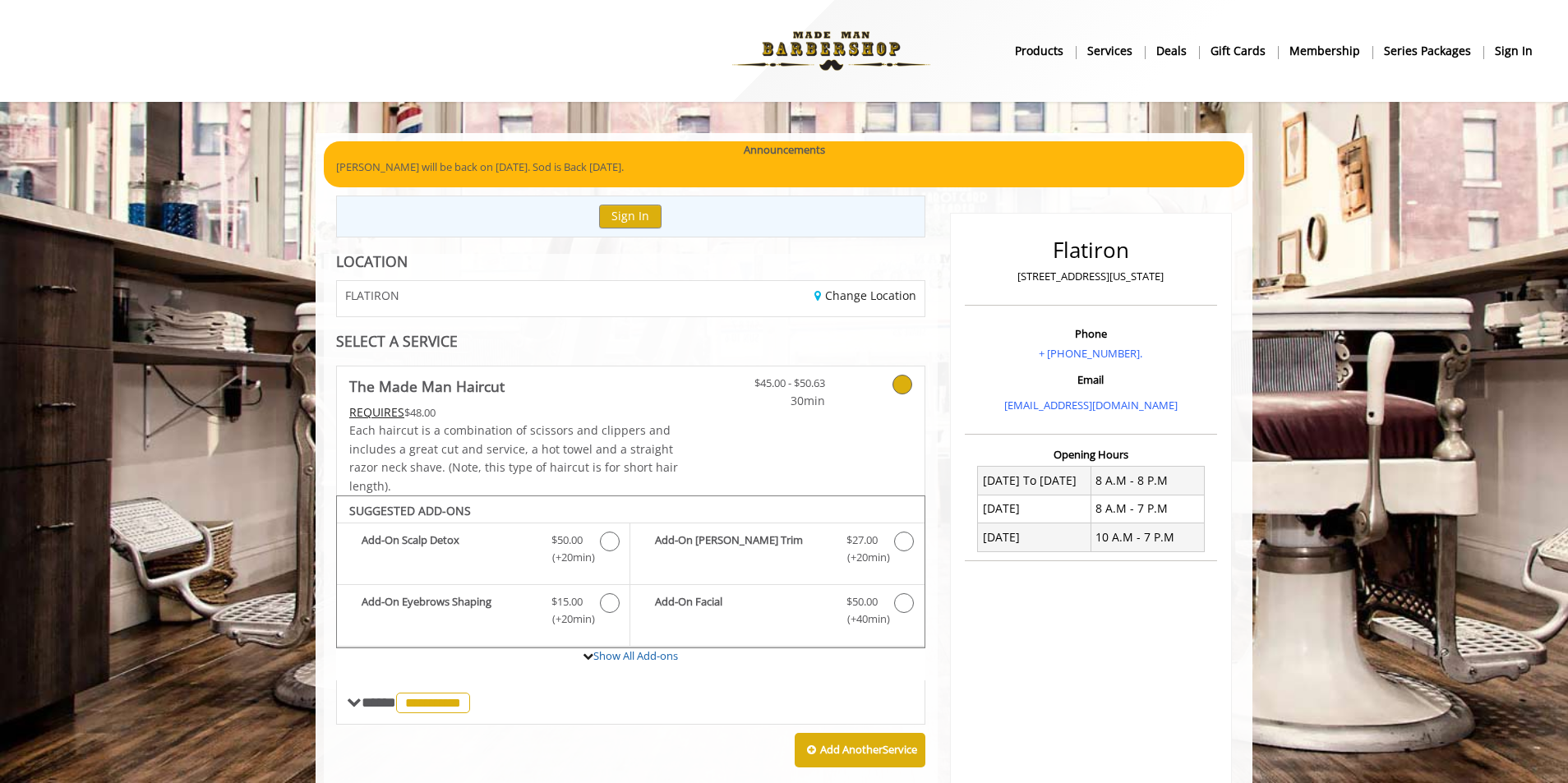
click at [625, 203] on div "Sign In" at bounding box center [631, 216] width 589 height 42
click at [626, 215] on button "Sign In" at bounding box center [631, 217] width 63 height 24
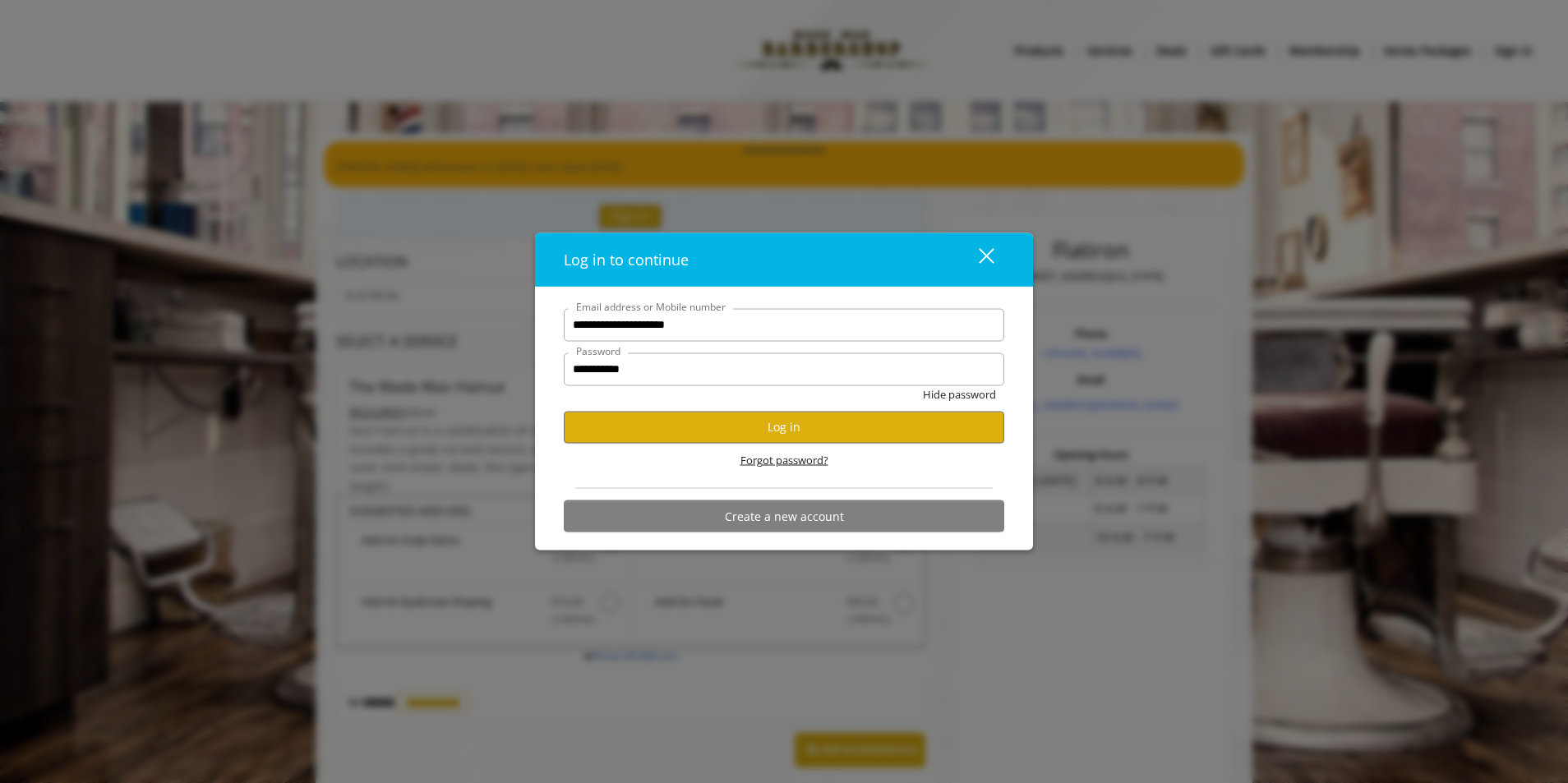
click at [783, 466] on span "Forgot password?" at bounding box center [785, 460] width 88 height 17
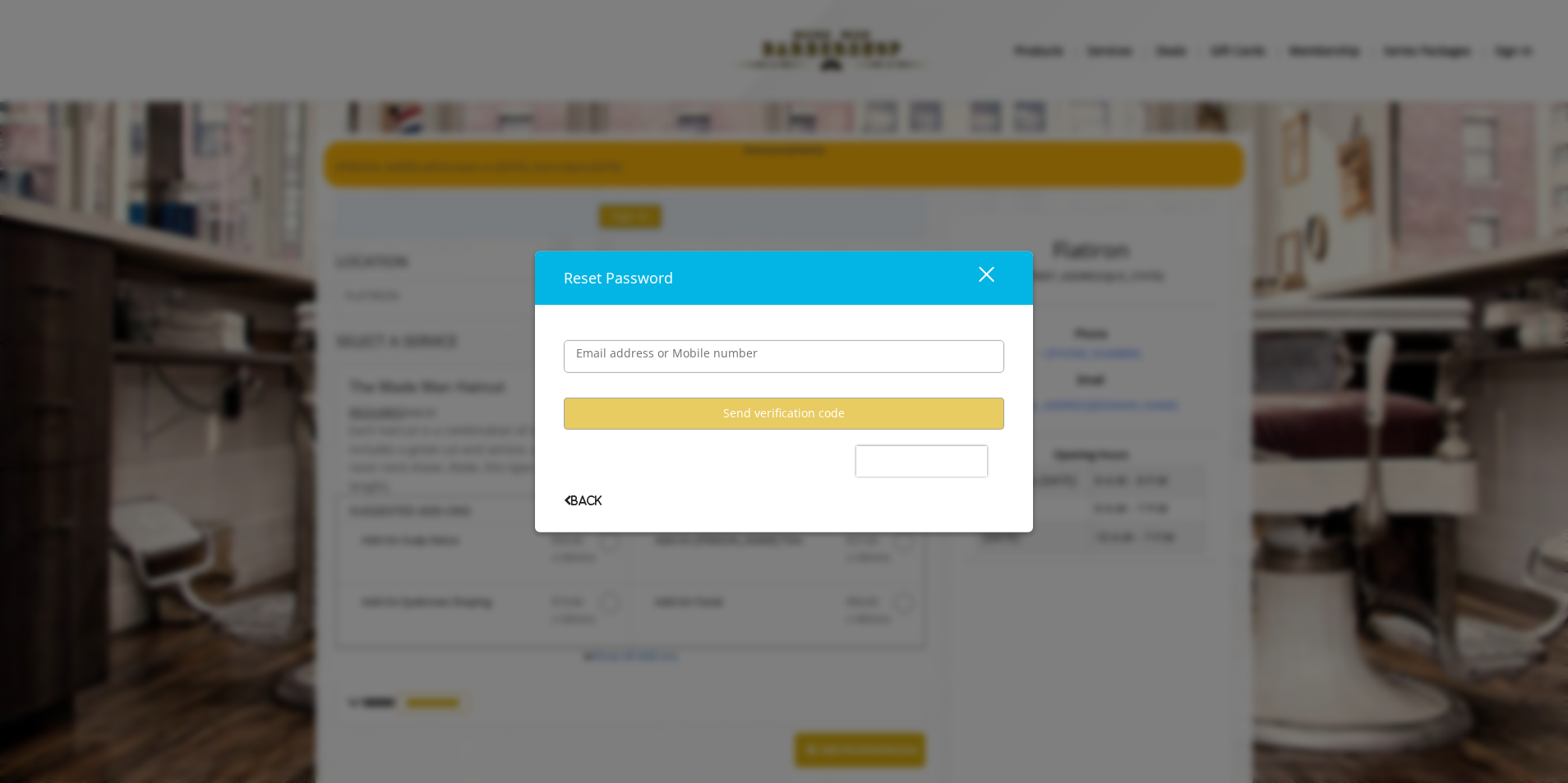
click at [996, 277] on button "close" at bounding box center [976, 277] width 56 height 34
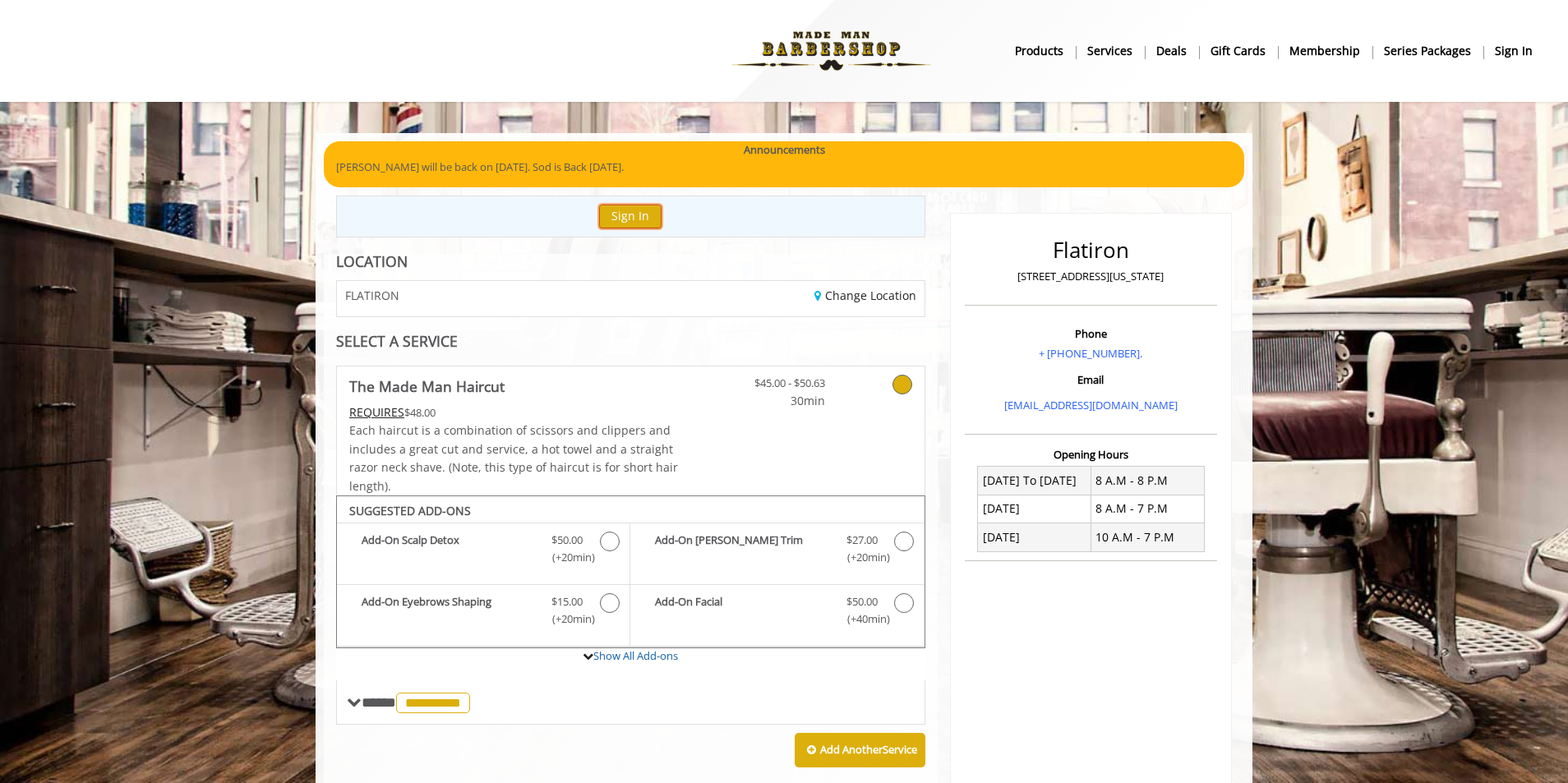
click at [630, 217] on button "Sign In" at bounding box center [631, 217] width 63 height 24
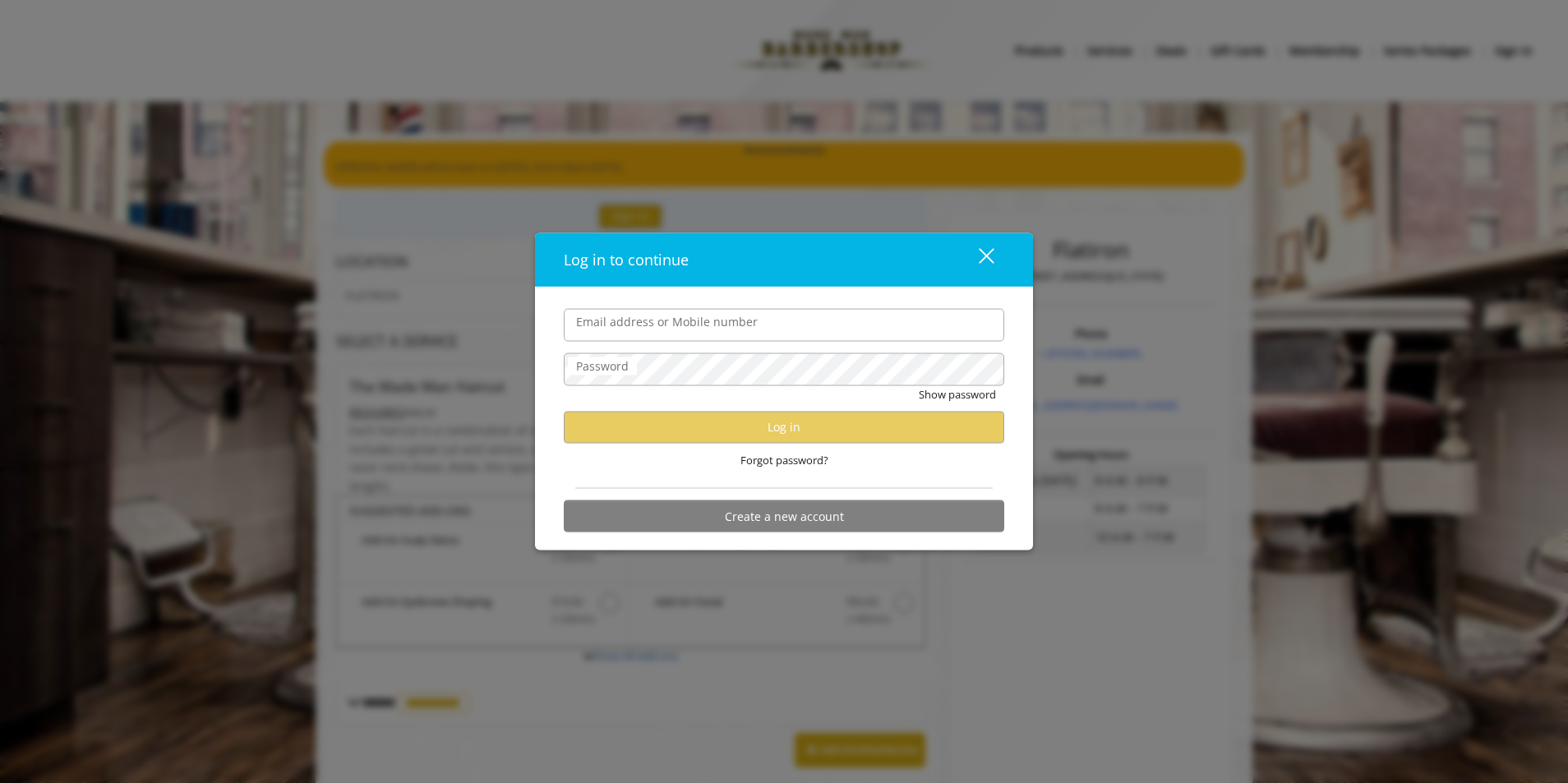
click at [714, 317] on input "Email address or Mobile number" at bounding box center [784, 325] width 440 height 33
type input "**********"
click at [974, 262] on div "close" at bounding box center [976, 259] width 33 height 25
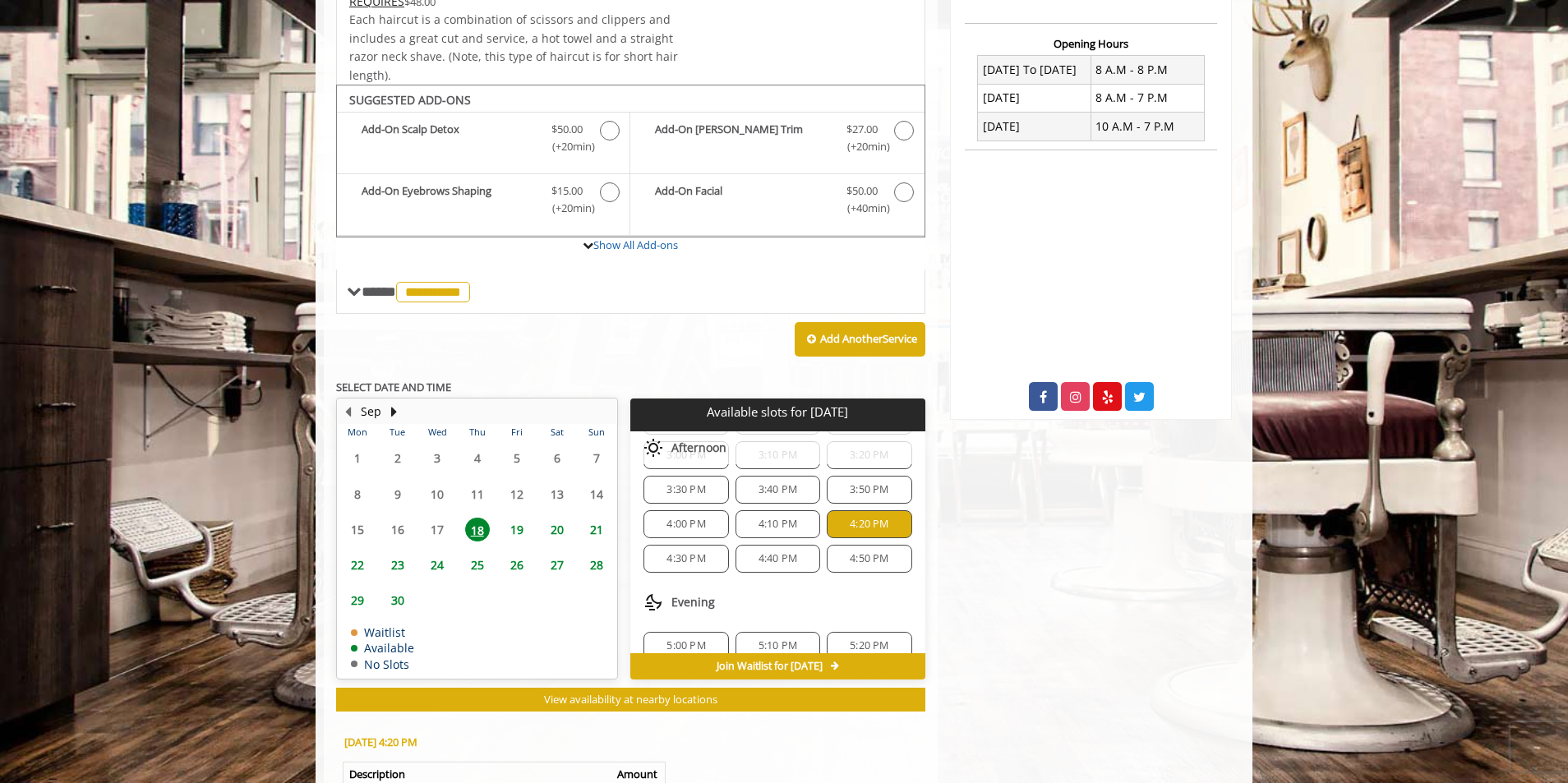
scroll to position [686, 0]
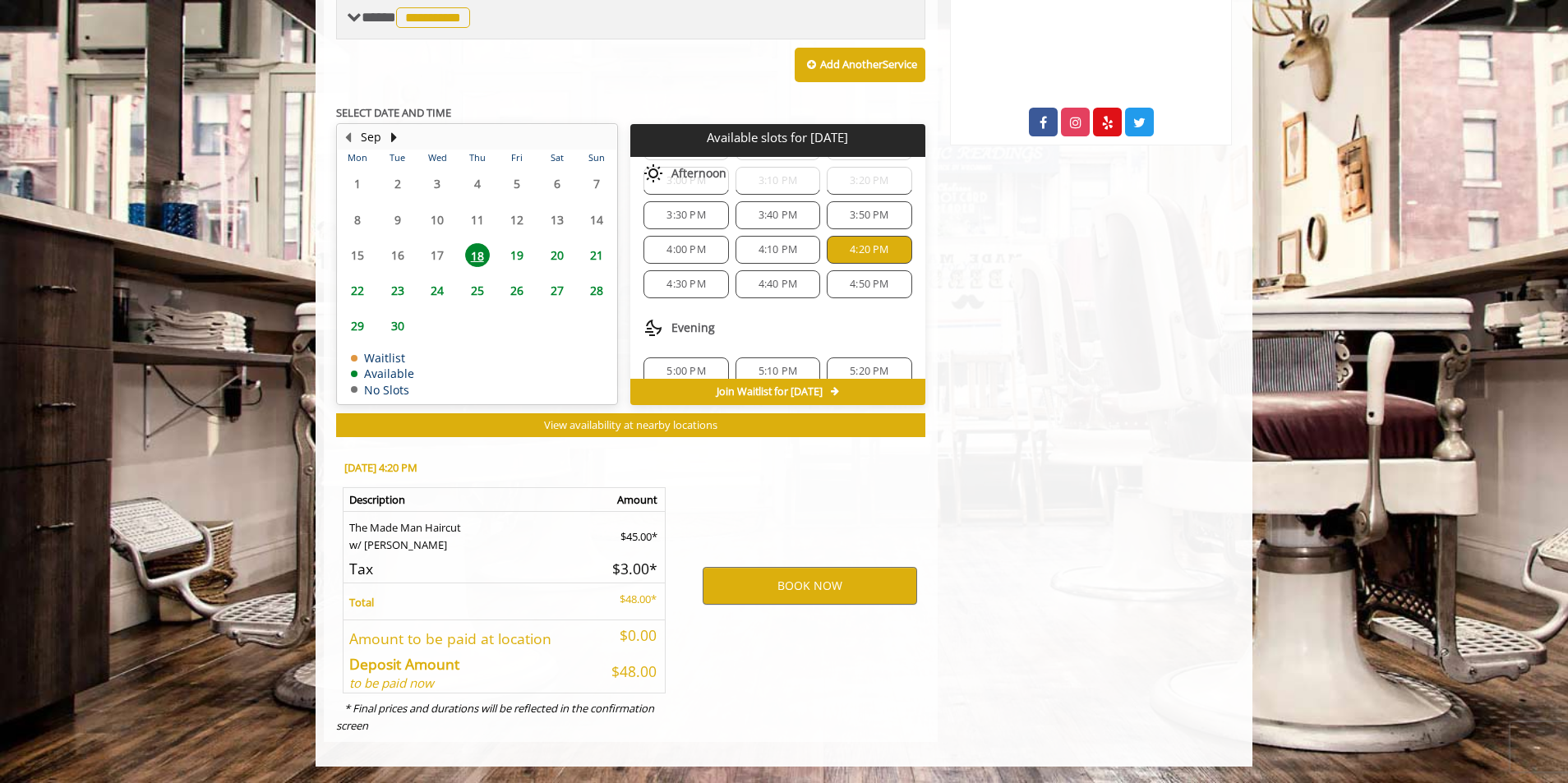
click at [370, 16] on span "**********" at bounding box center [418, 16] width 113 height 15
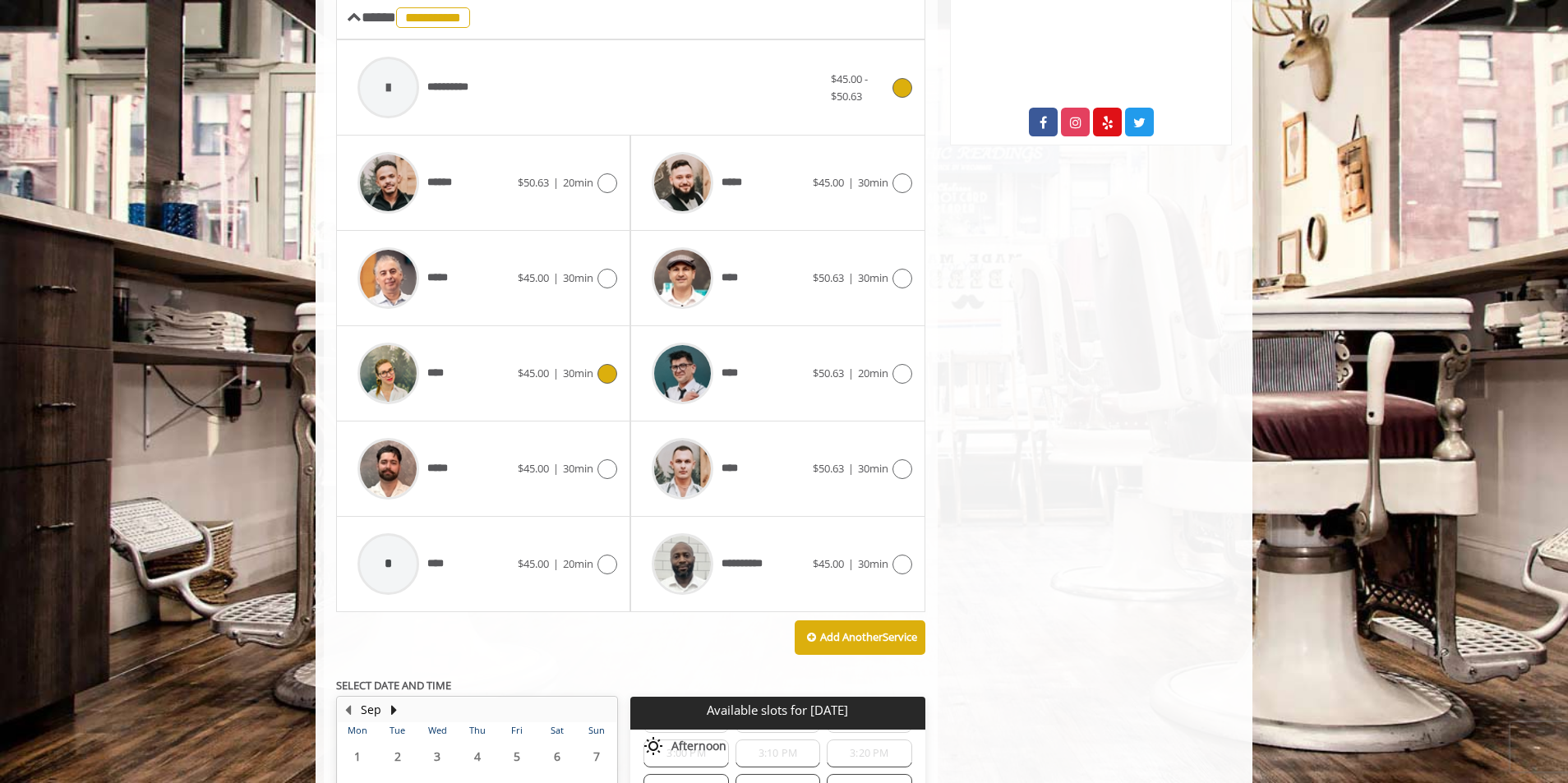
click at [587, 366] on span "30min" at bounding box center [578, 373] width 30 height 15
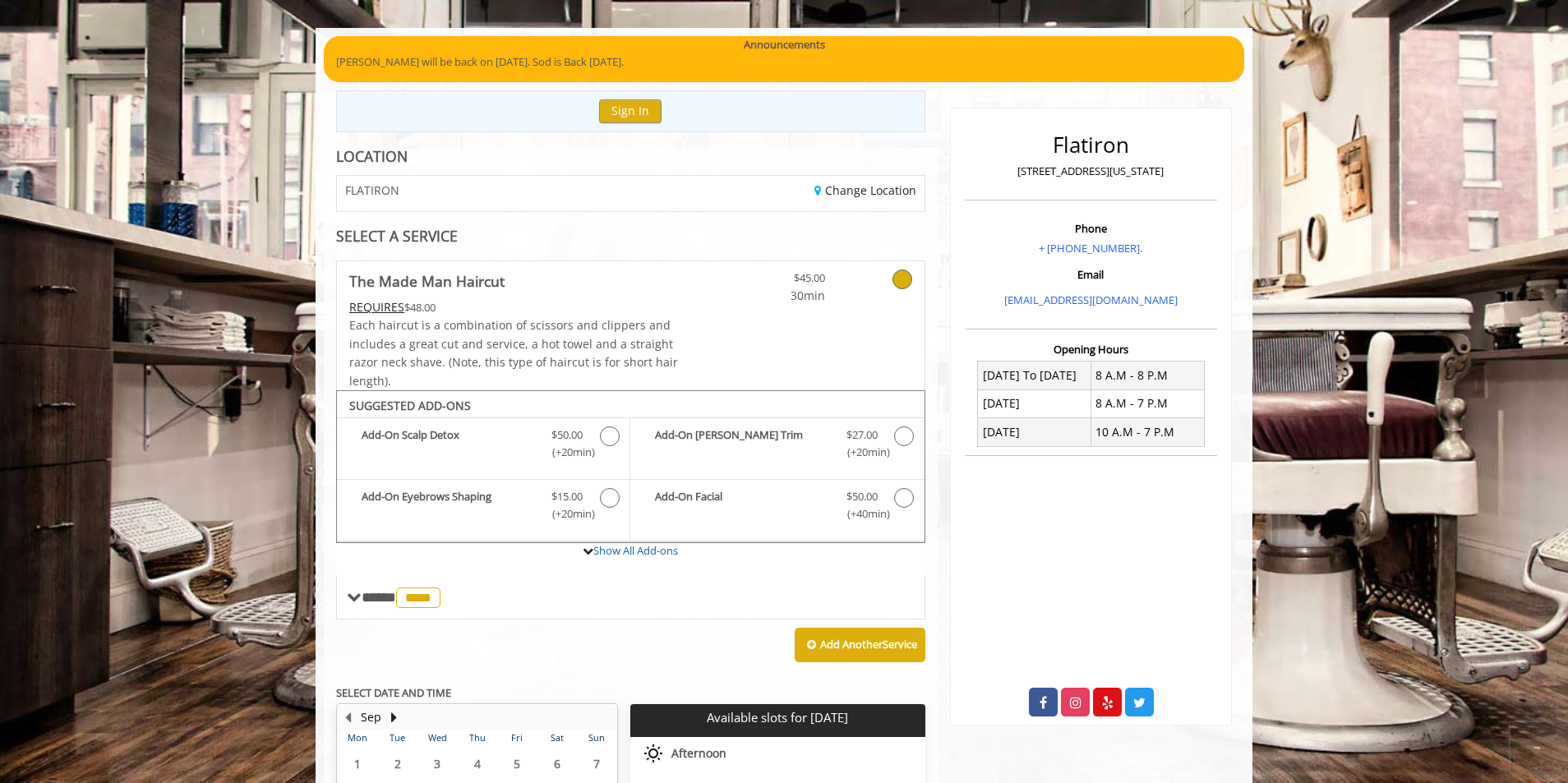
scroll to position [388, 0]
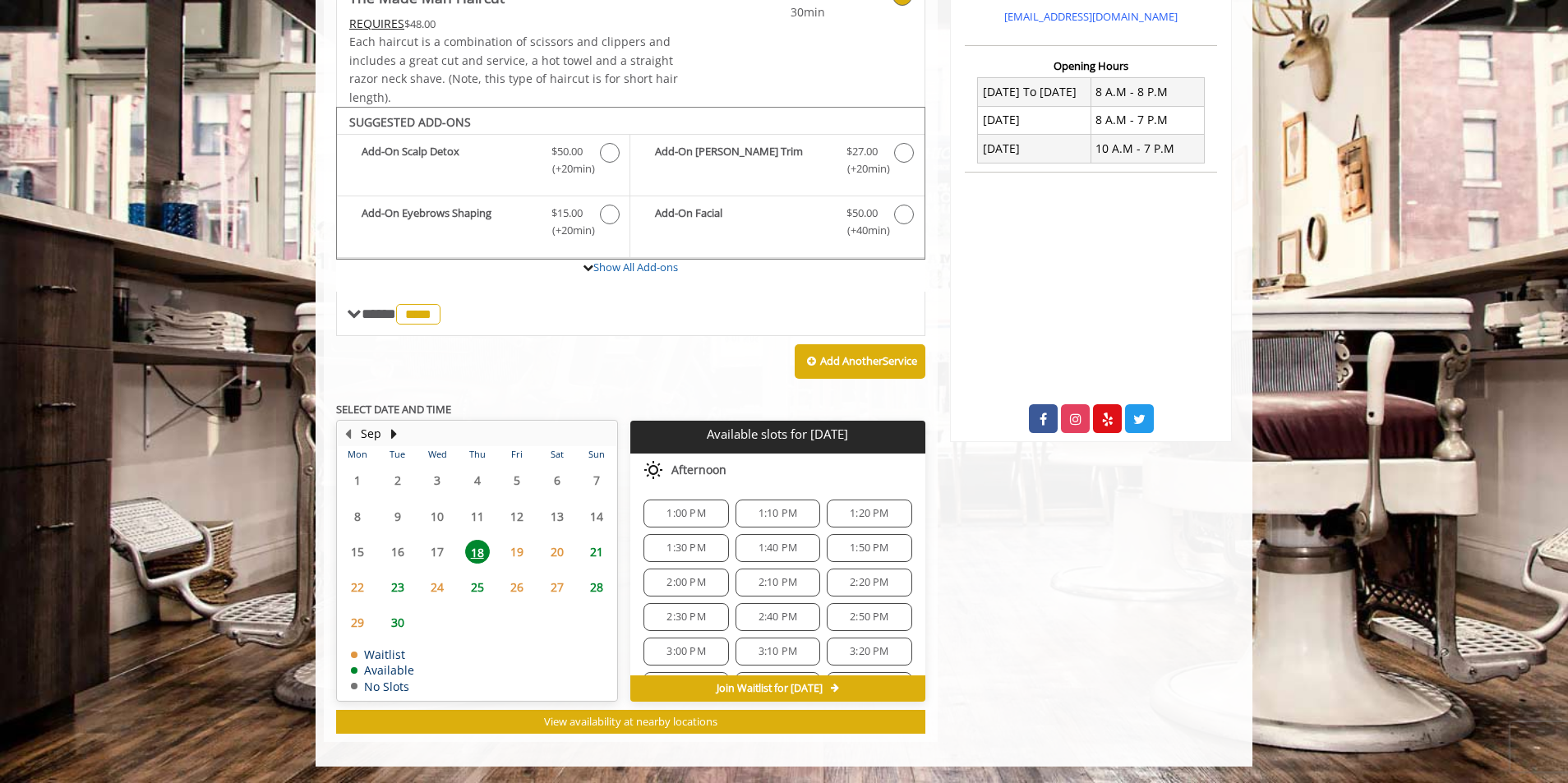
click at [476, 555] on span "18" at bounding box center [477, 552] width 25 height 24
click at [856, 503] on div "4:20 PM" at bounding box center [869, 515] width 84 height 28
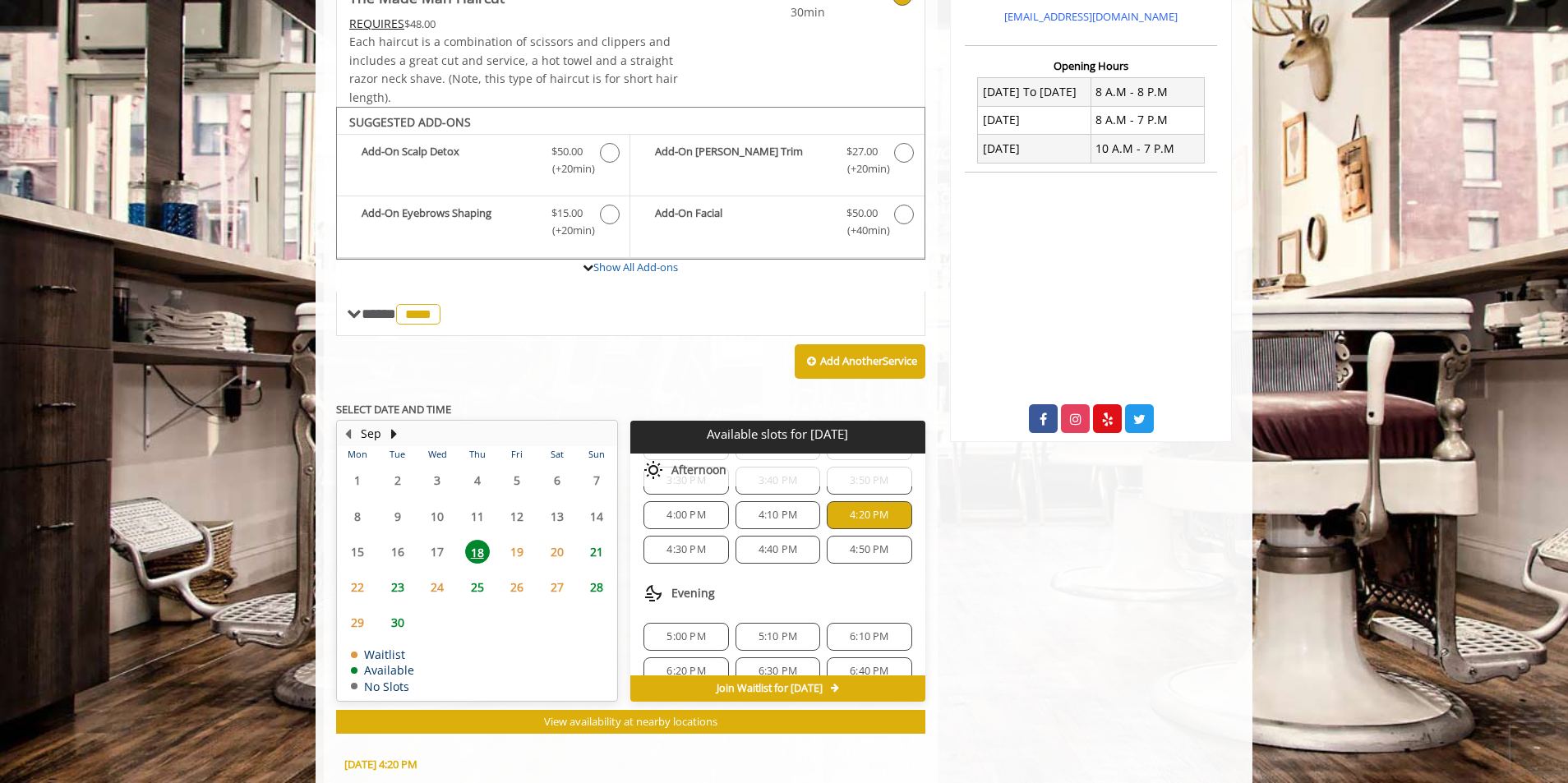
scroll to position [686, 0]
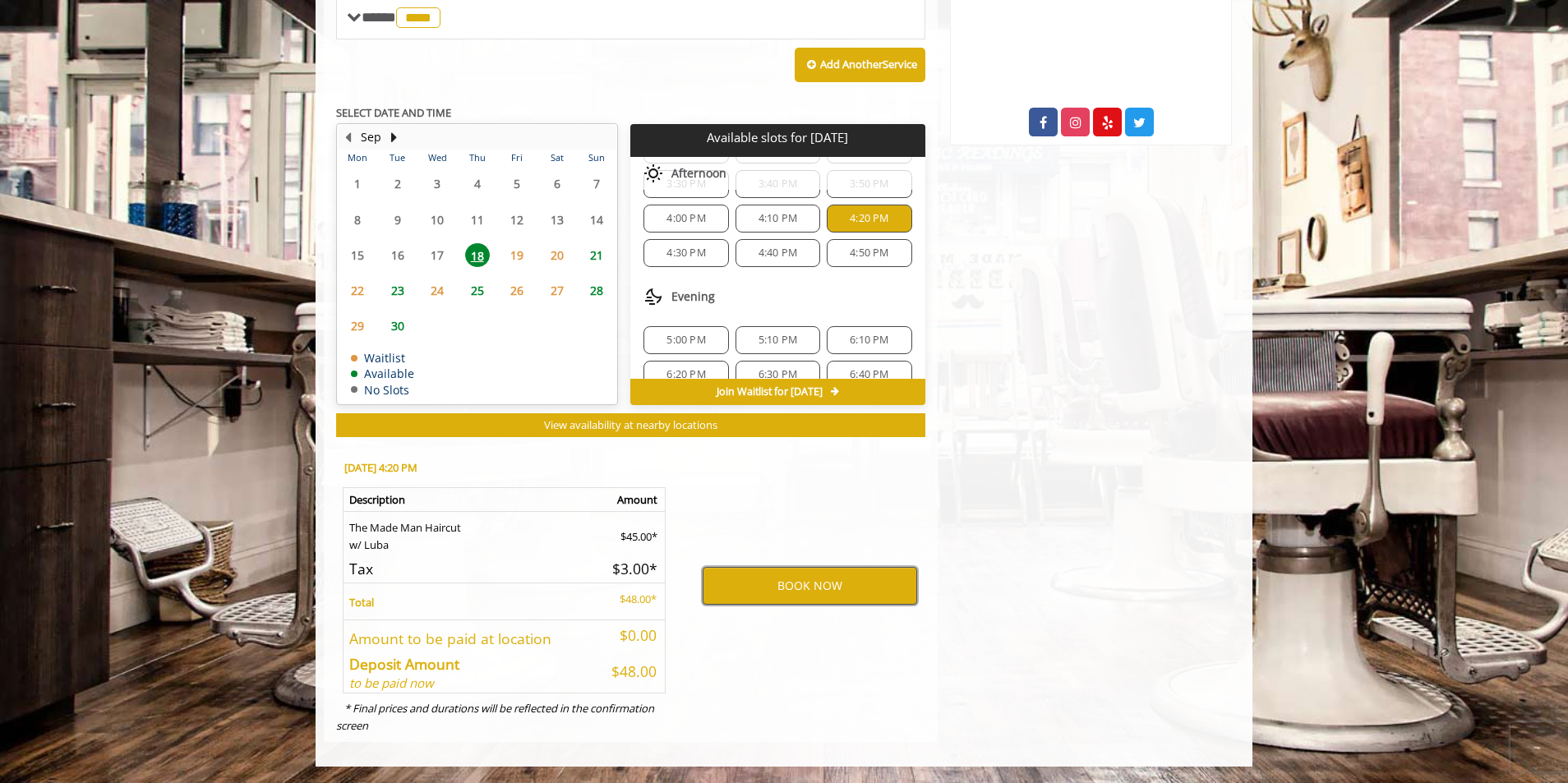
click at [852, 593] on button "BOOK NOW" at bounding box center [810, 586] width 215 height 38
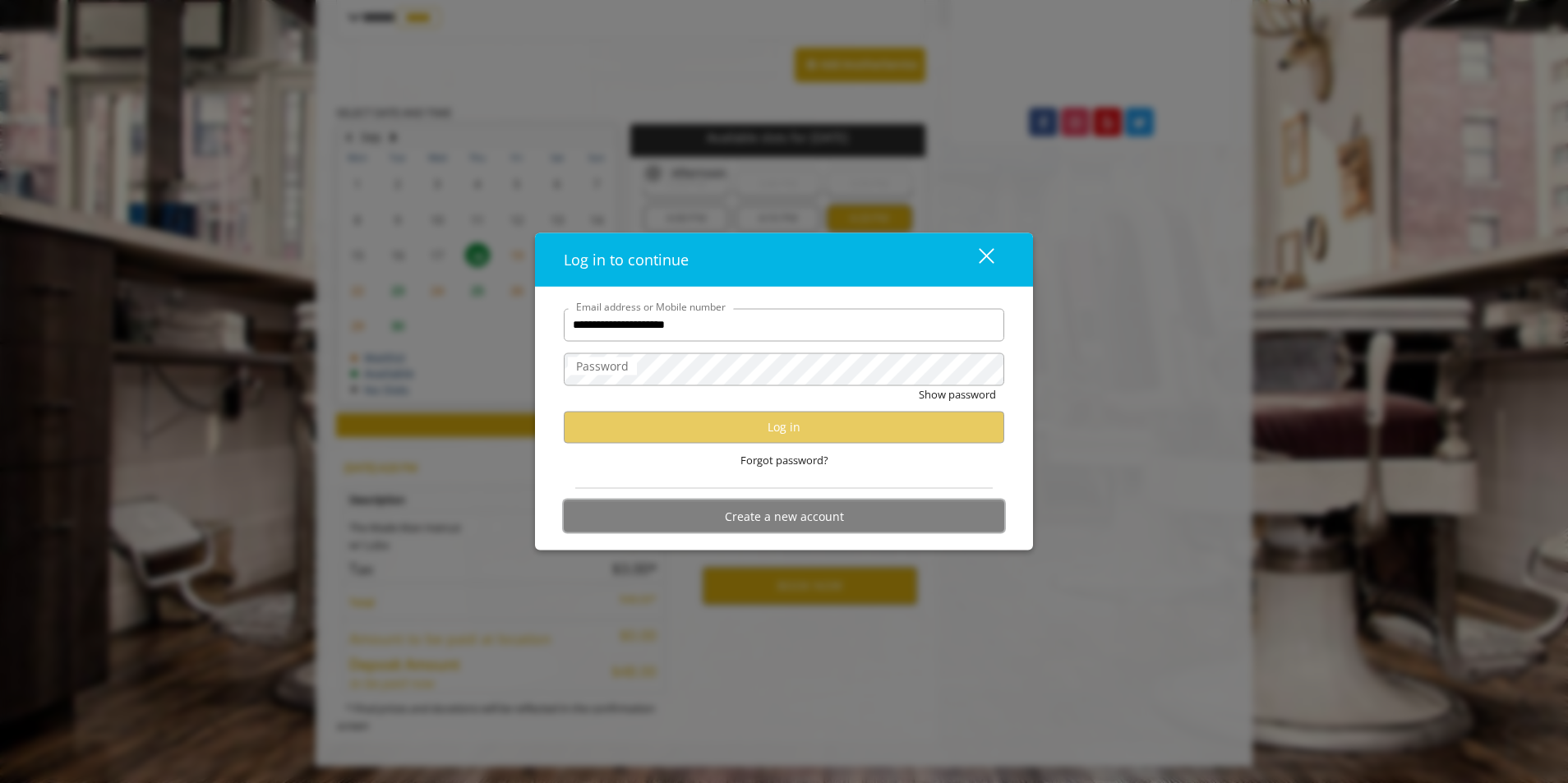
click at [817, 527] on button "Create a new account" at bounding box center [784, 516] width 440 height 32
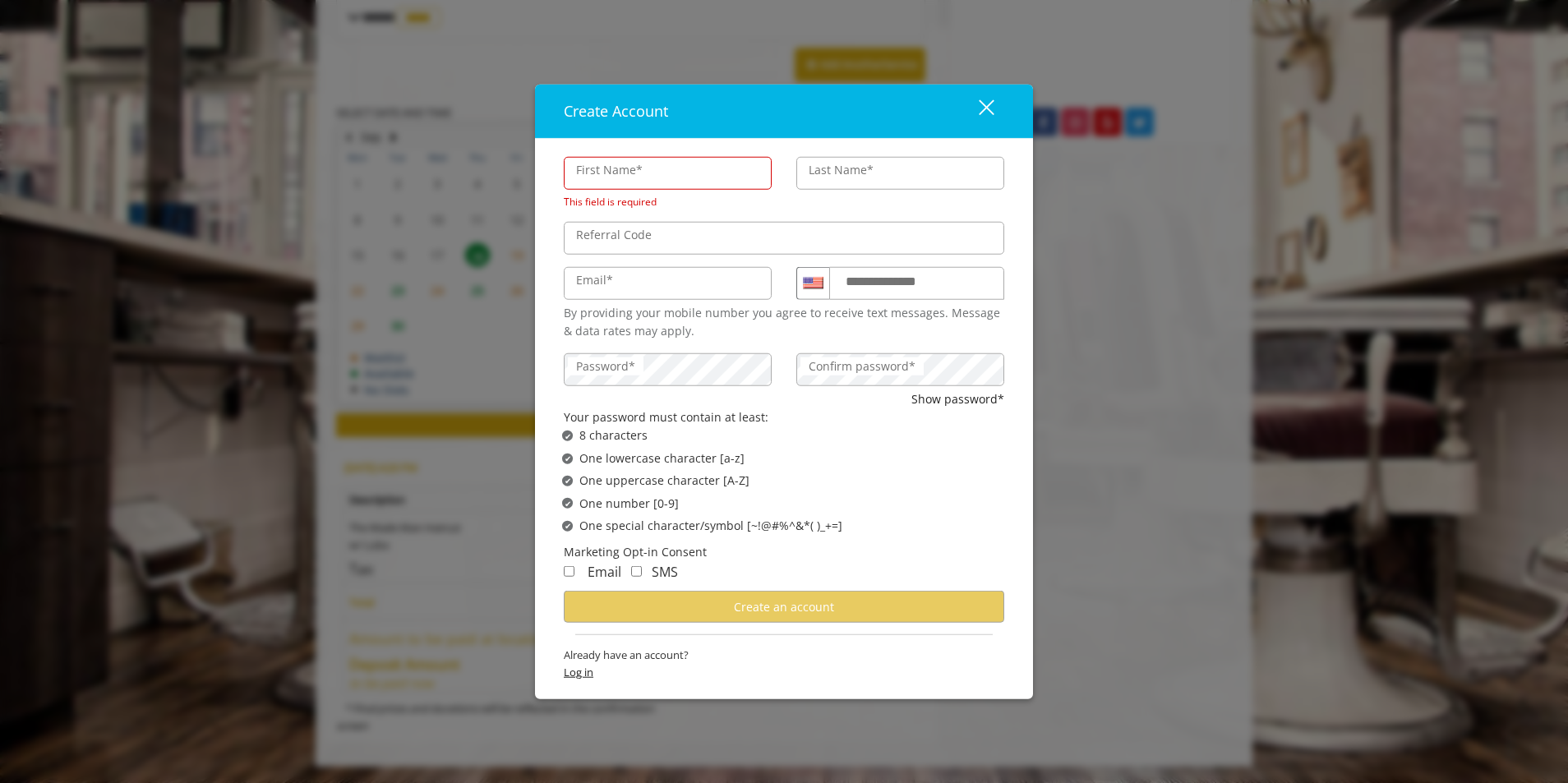
click at [576, 668] on span "Log in" at bounding box center [784, 673] width 440 height 17
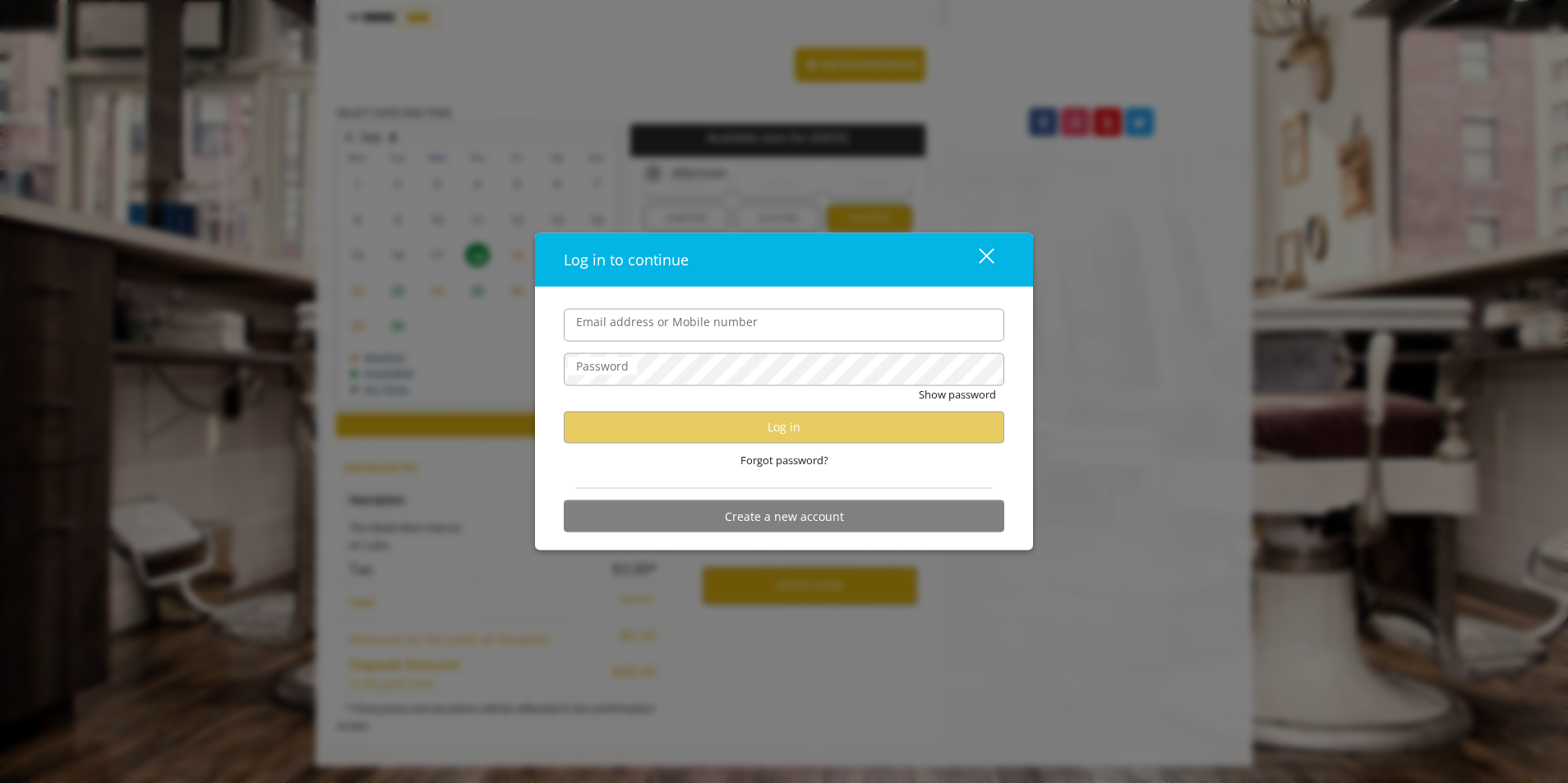
click at [651, 332] on input "Email address or Mobile number" at bounding box center [784, 325] width 440 height 33
type input "**********"
click at [791, 458] on span "Forgot password?" at bounding box center [785, 460] width 88 height 17
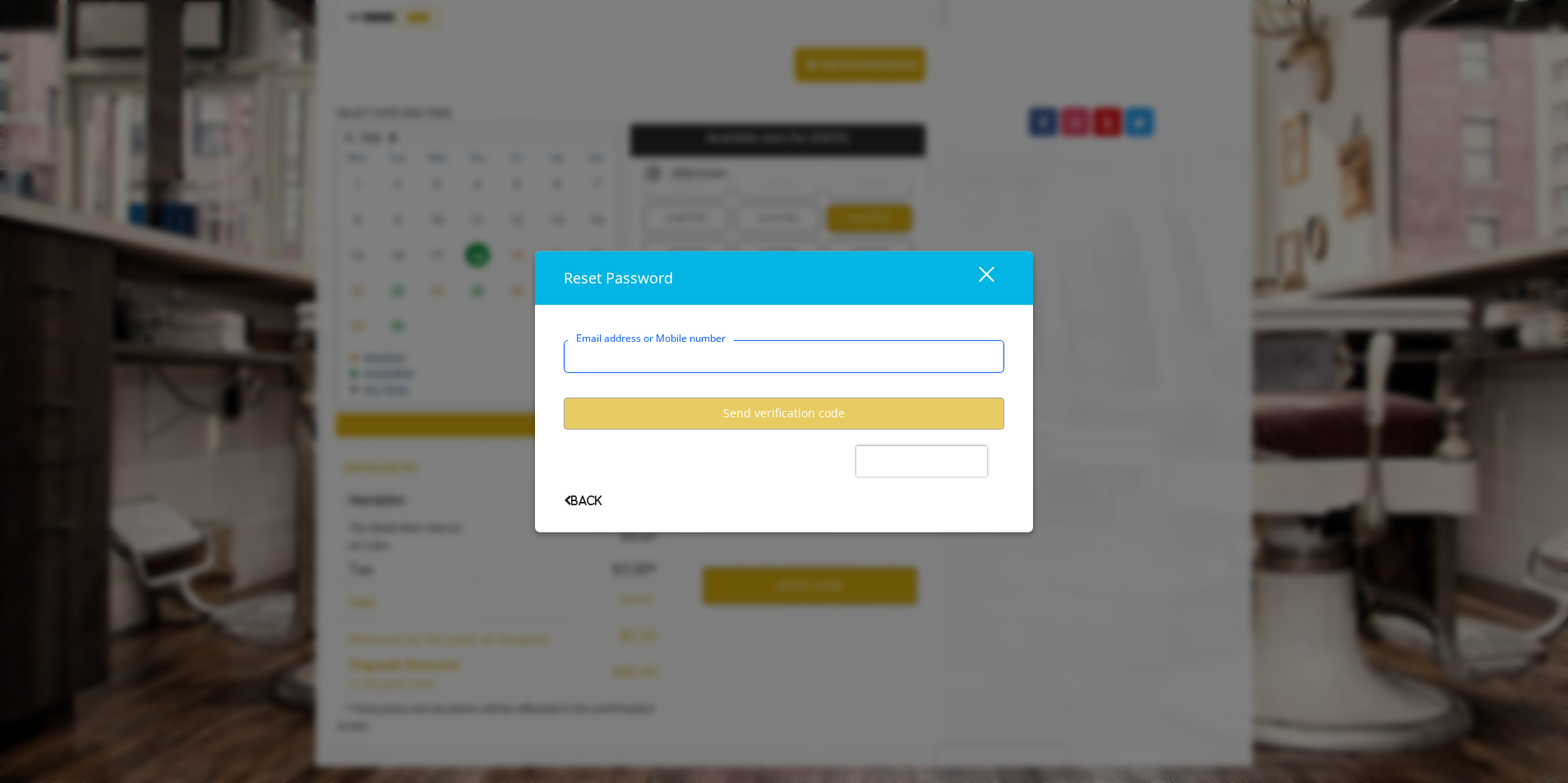
click at [743, 363] on input "Email address or Mobile number" at bounding box center [784, 357] width 440 height 33
type input "**********"
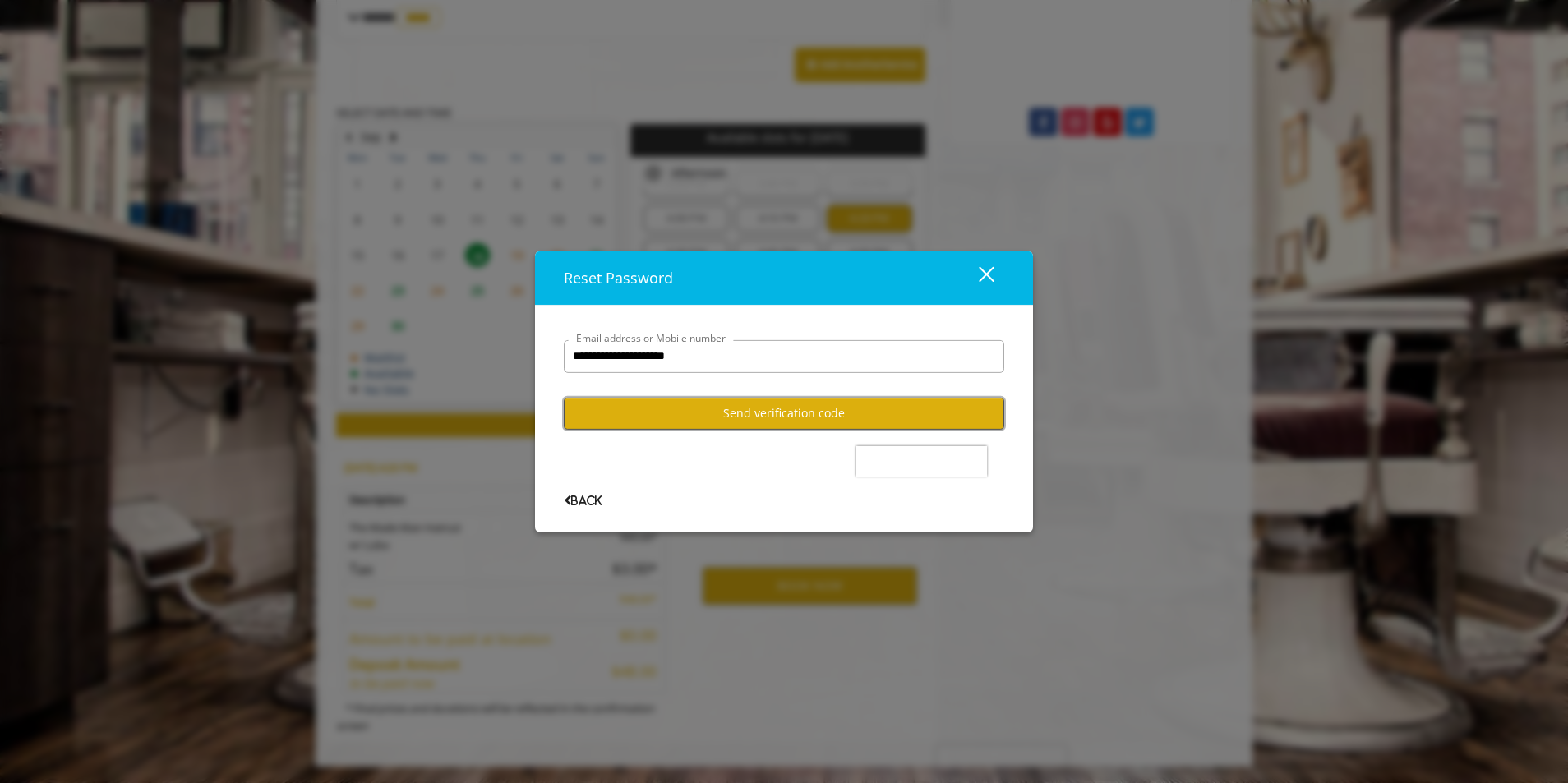
click at [750, 413] on button "Send verification code" at bounding box center [784, 413] width 440 height 32
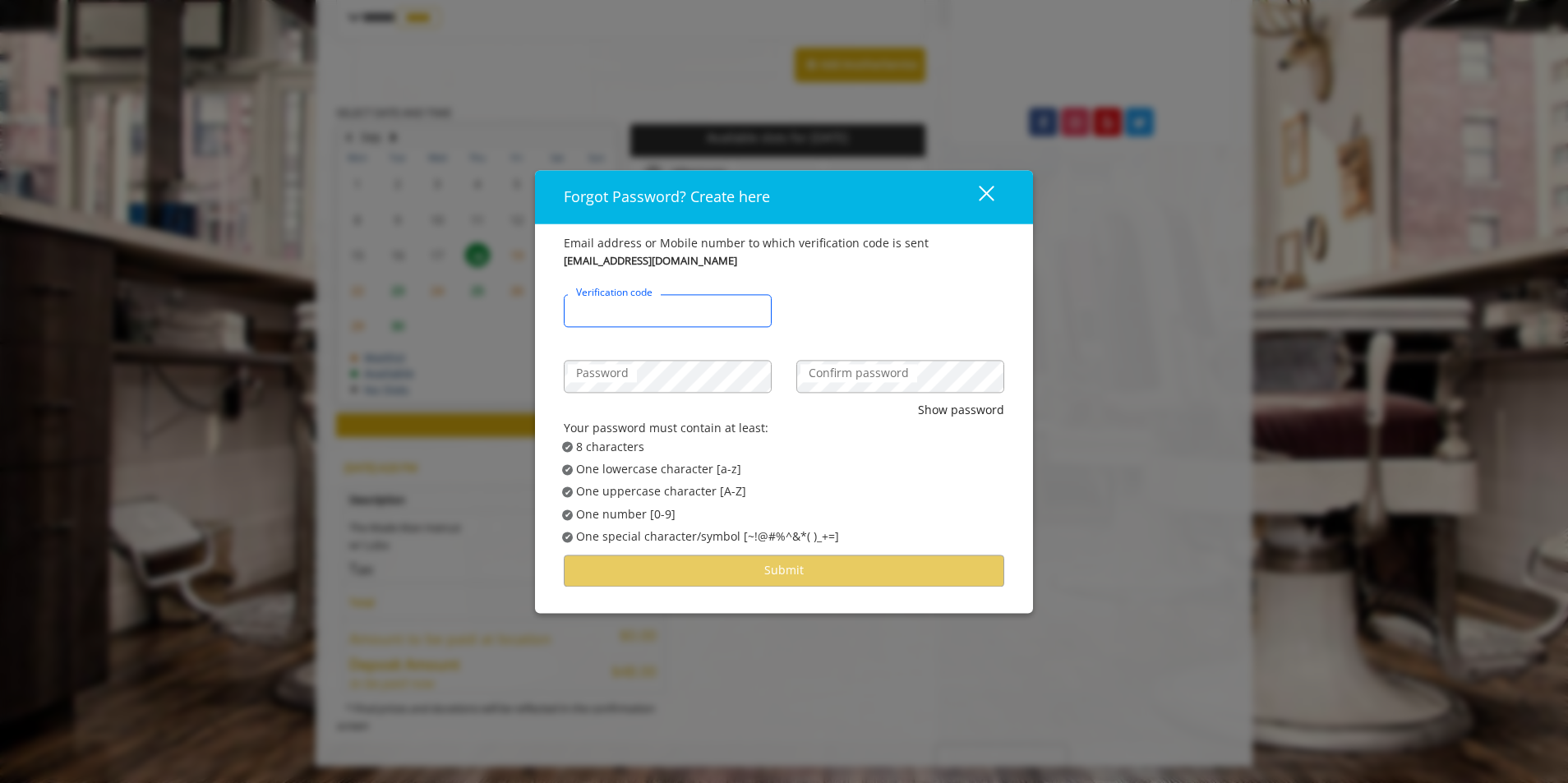
click at [720, 302] on input "Verification code" at bounding box center [668, 311] width 208 height 33
type input "******"
click at [858, 354] on div "Confirm password" at bounding box center [900, 368] width 233 height 65
click at [859, 377] on label "Confirm password" at bounding box center [858, 373] width 116 height 18
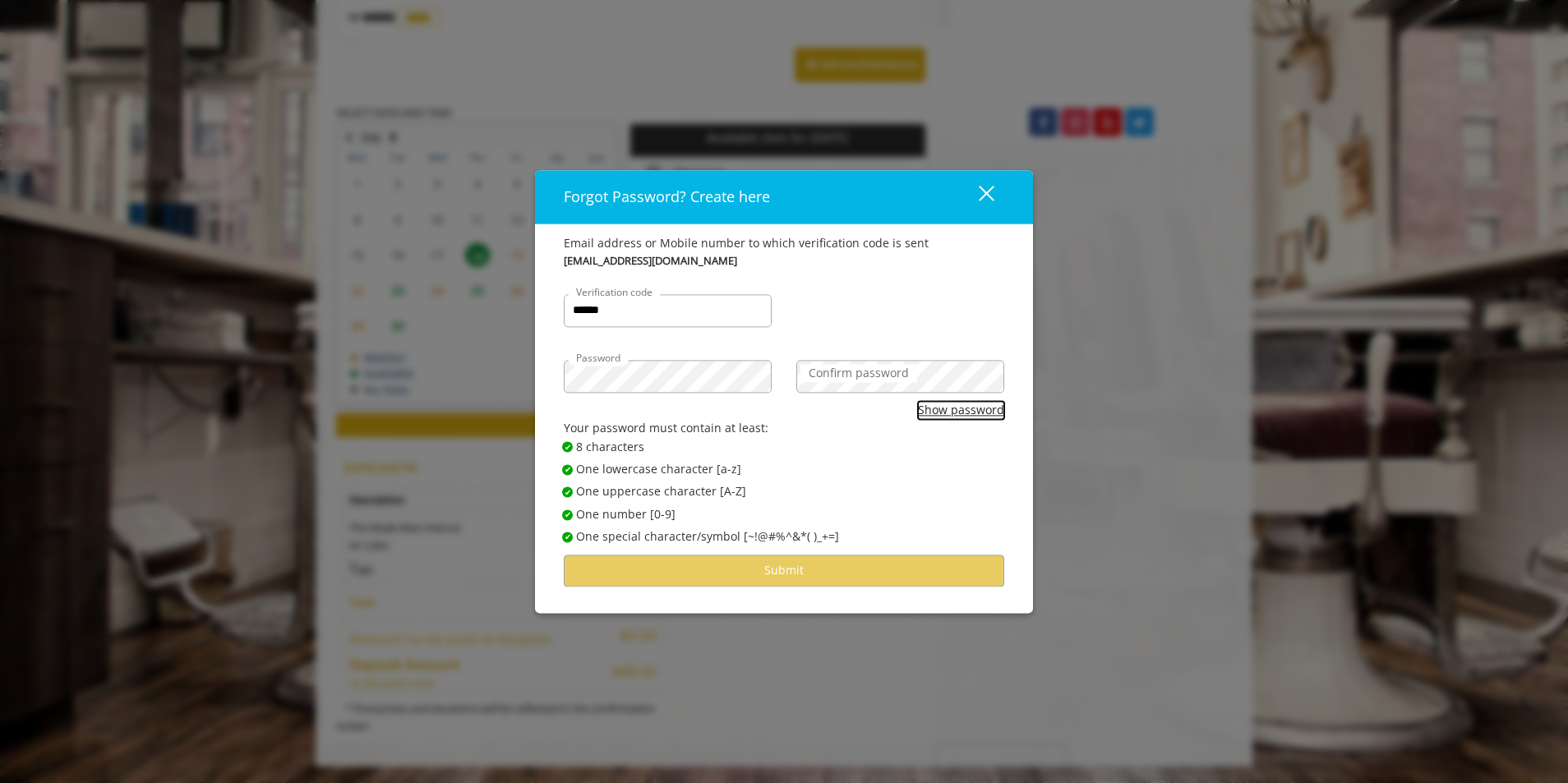
click at [930, 419] on button "Show password" at bounding box center [961, 410] width 86 height 18
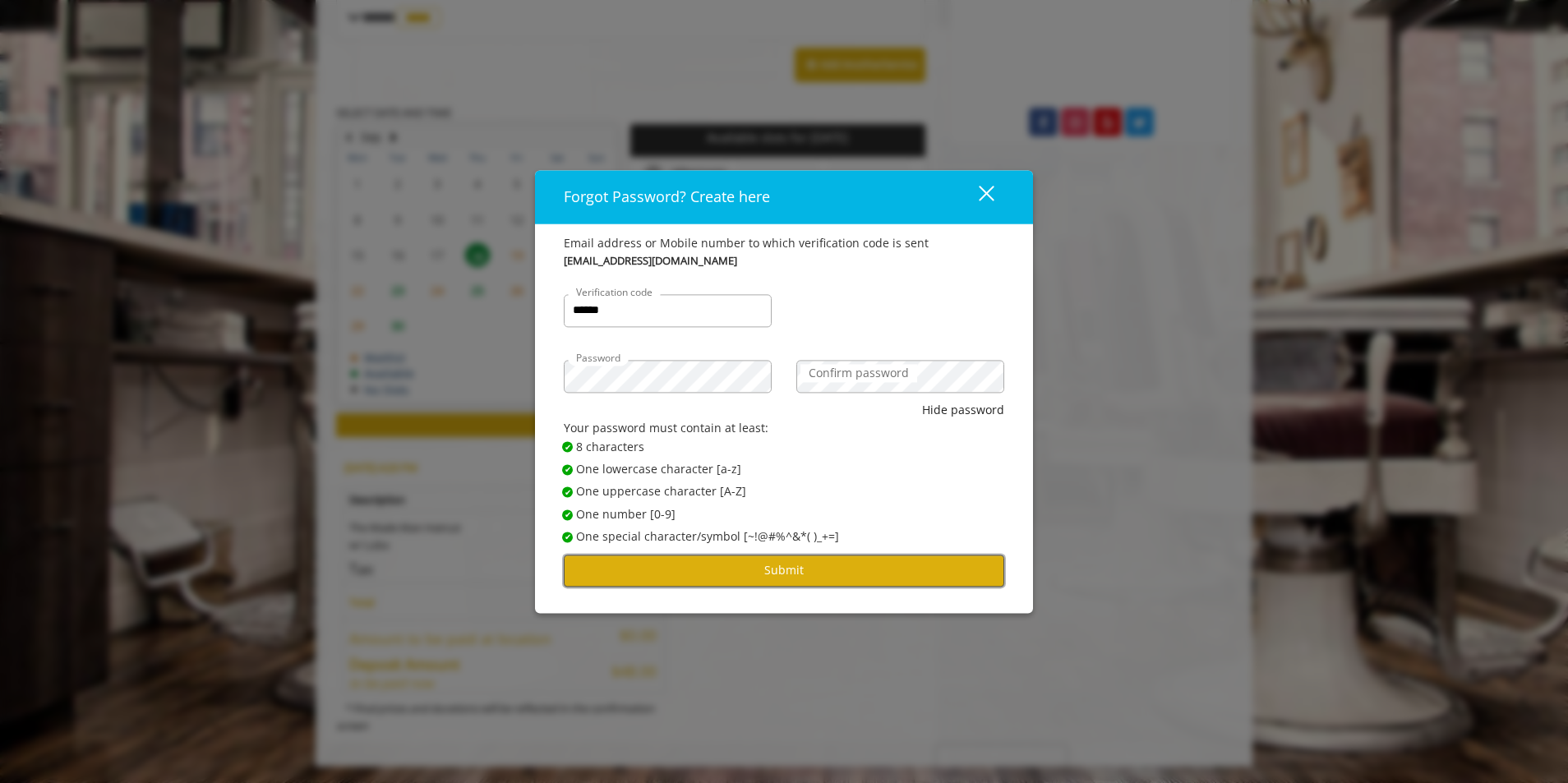
click at [851, 581] on button "Submit" at bounding box center [784, 570] width 440 height 32
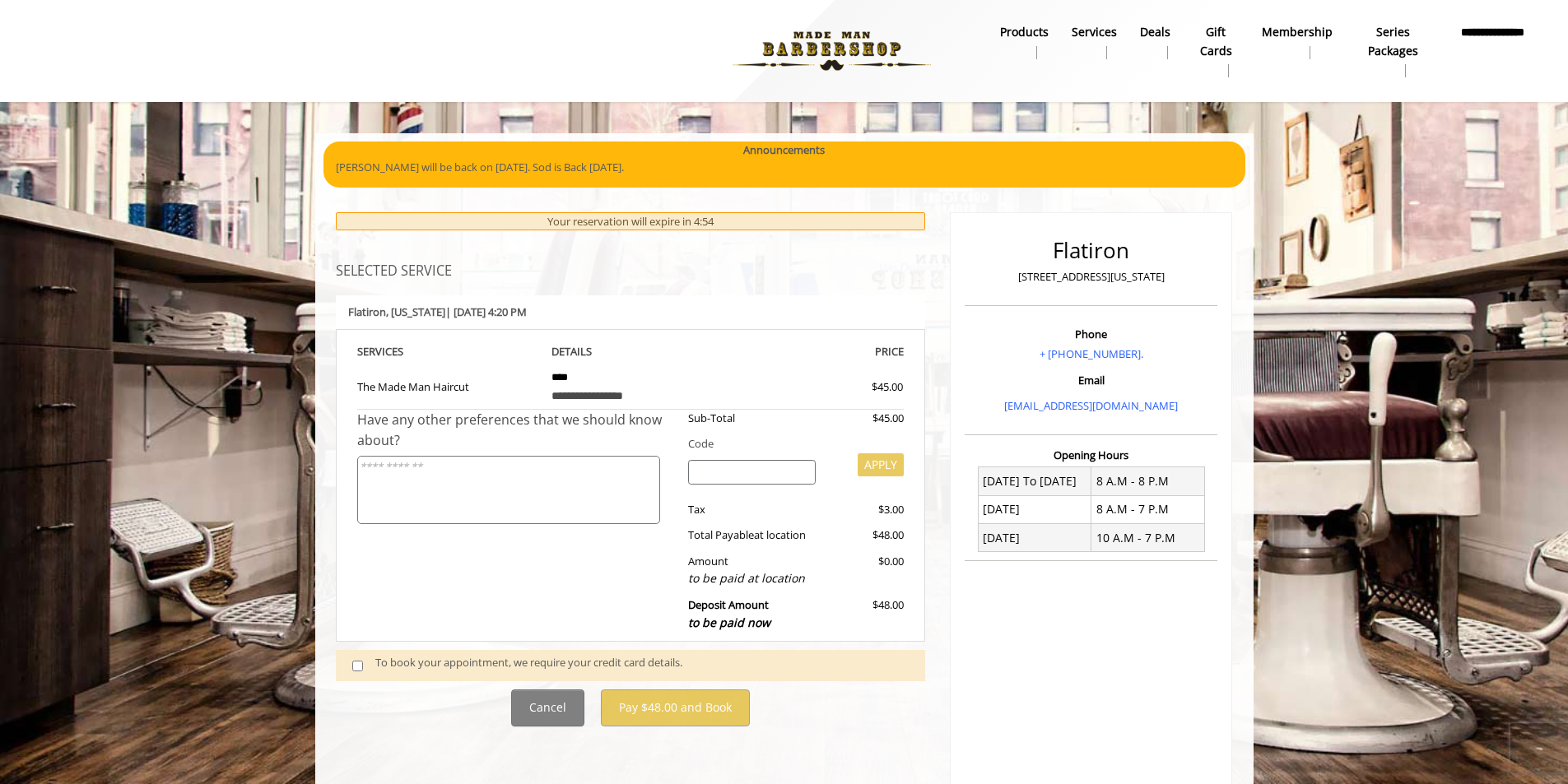
scroll to position [88, 0]
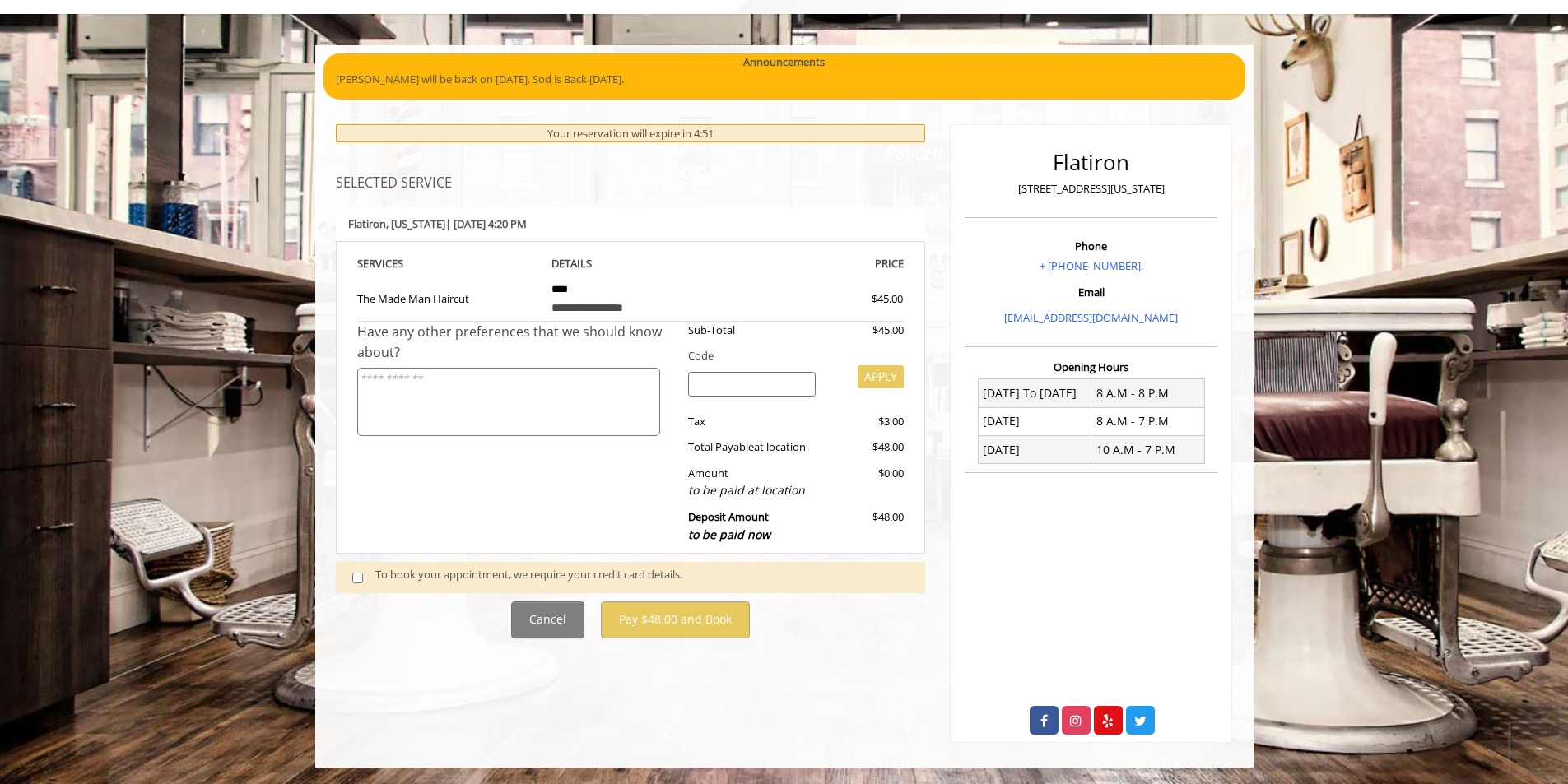
click at [637, 575] on div "To book your appointment, we require your credit card details." at bounding box center [642, 577] width 533 height 22
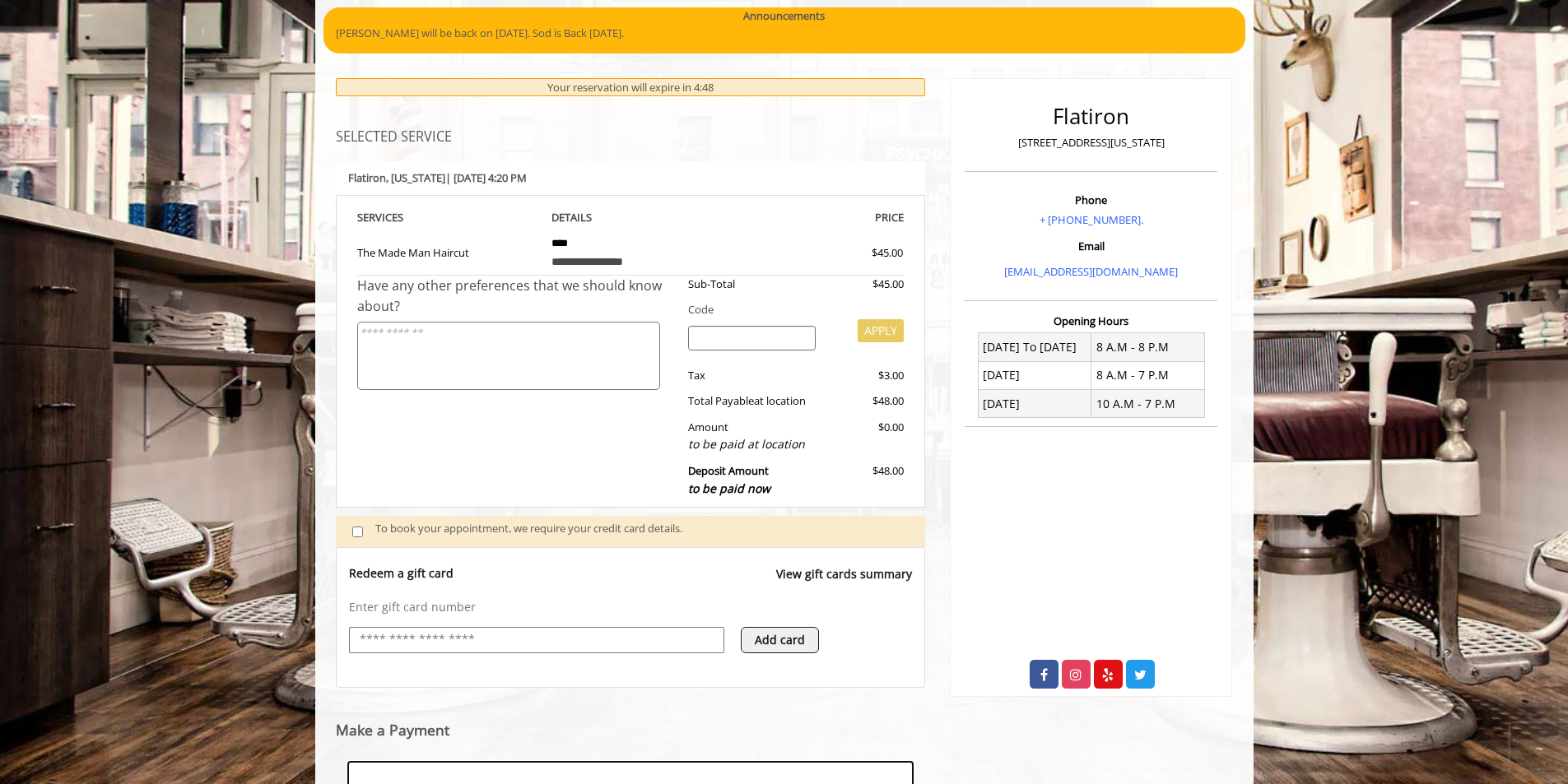
scroll to position [386, 0]
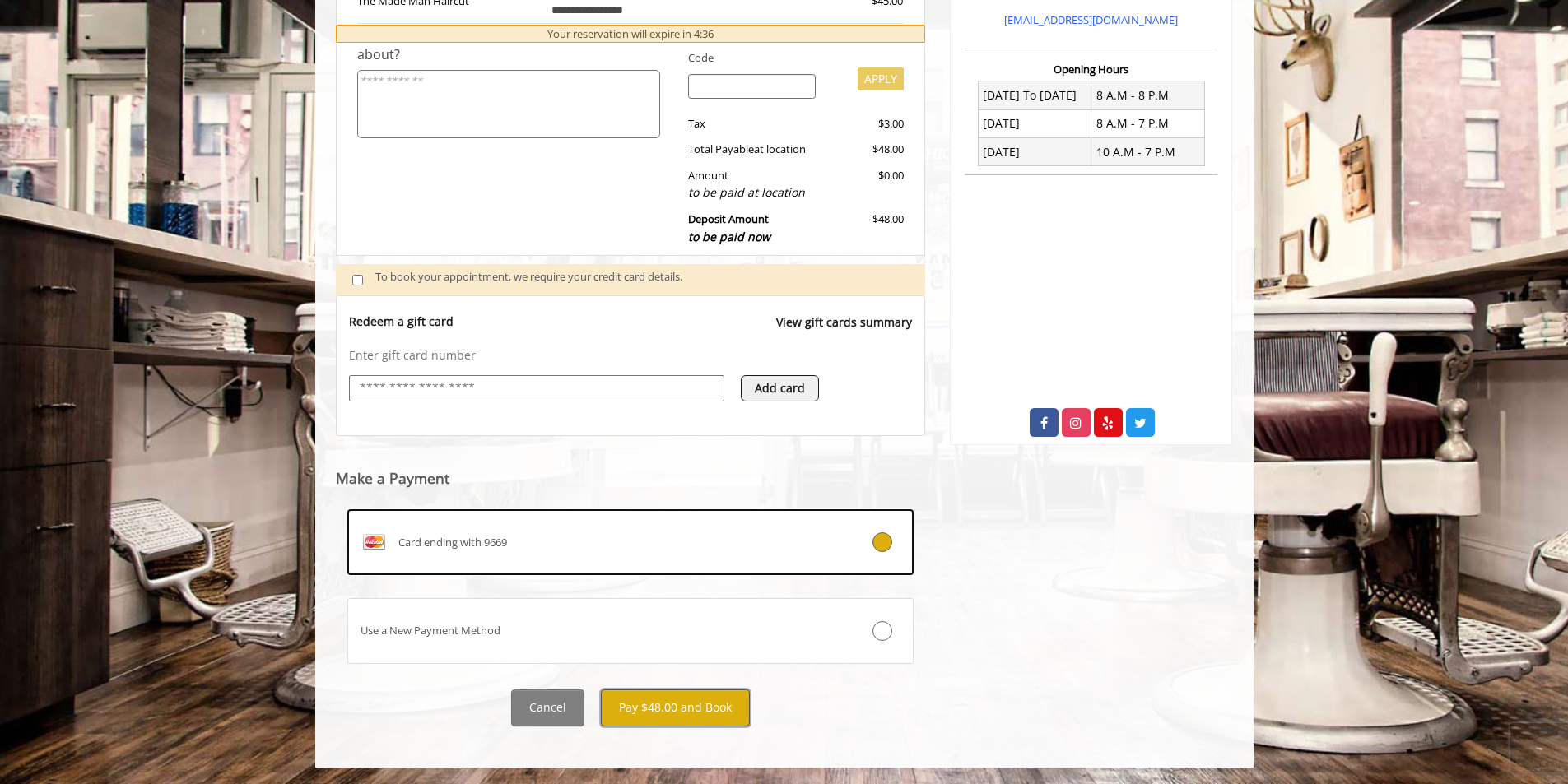
click at [693, 707] on button "Pay $48.00 and Book" at bounding box center [675, 708] width 149 height 37
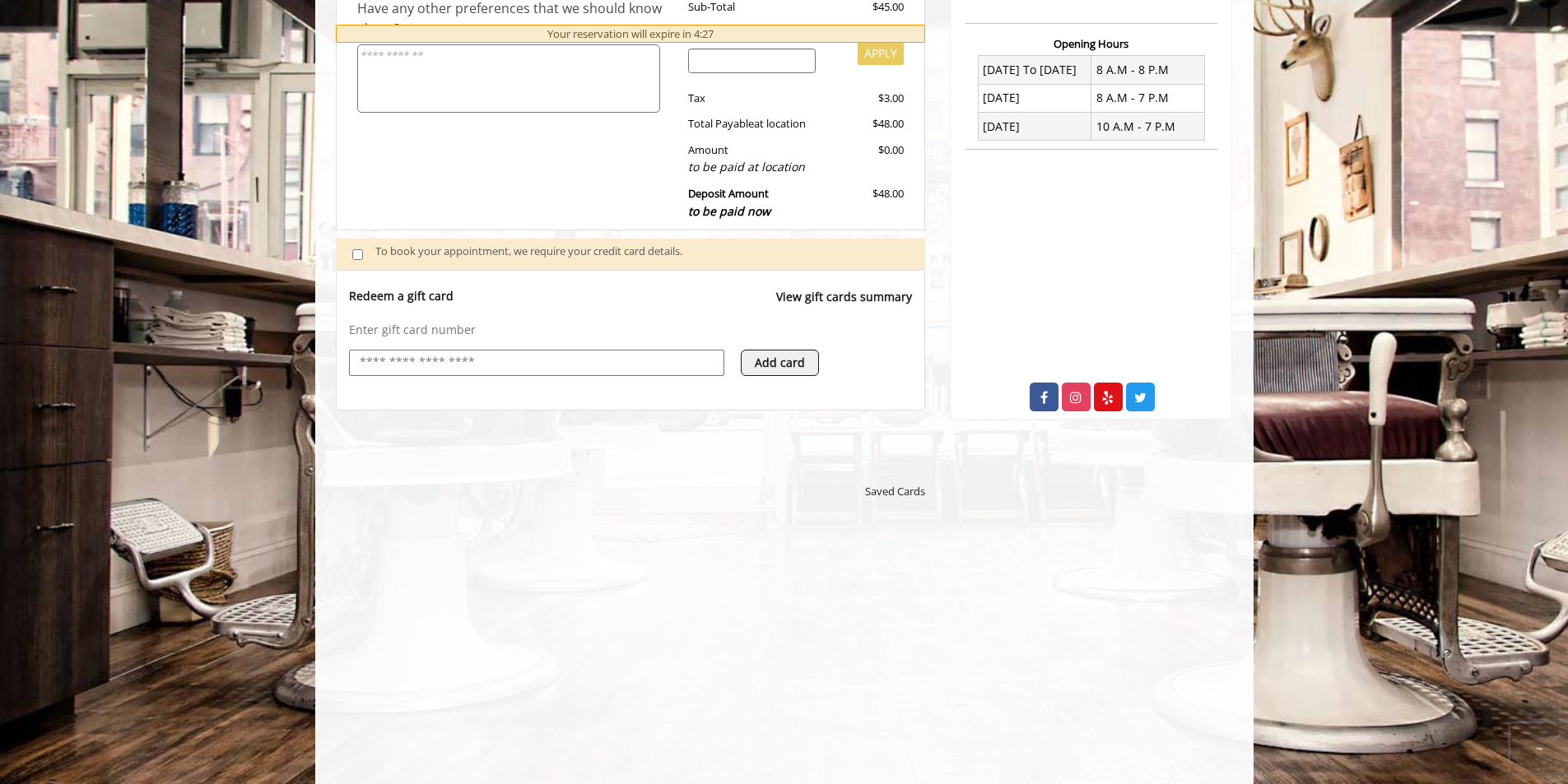
scroll to position [738, 0]
